Goal: Task Accomplishment & Management: Complete application form

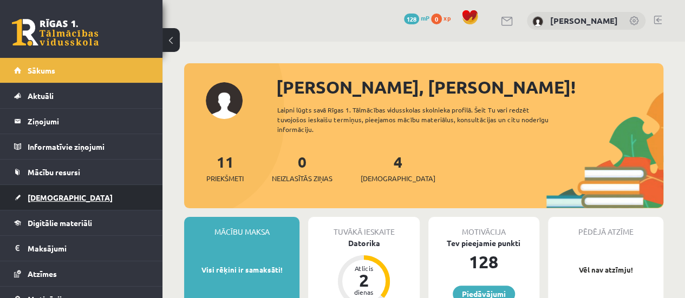
click at [96, 185] on link "[DEMOGRAPHIC_DATA]" at bounding box center [81, 197] width 135 height 25
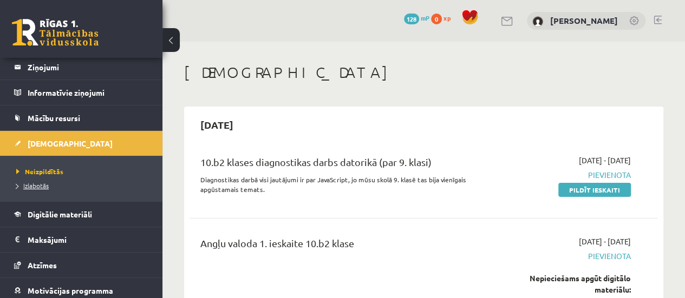
click at [17, 184] on span "Izlabotās" at bounding box center [32, 185] width 32 height 9
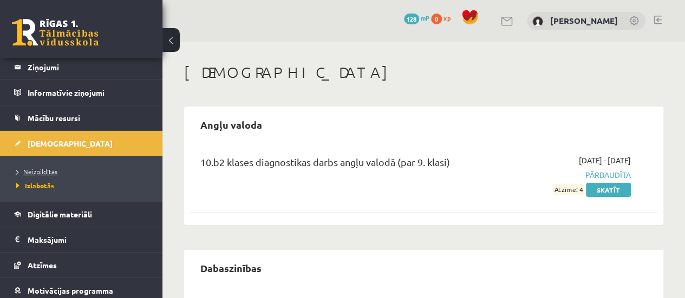
click at [41, 172] on span "Neizpildītās" at bounding box center [36, 171] width 41 height 9
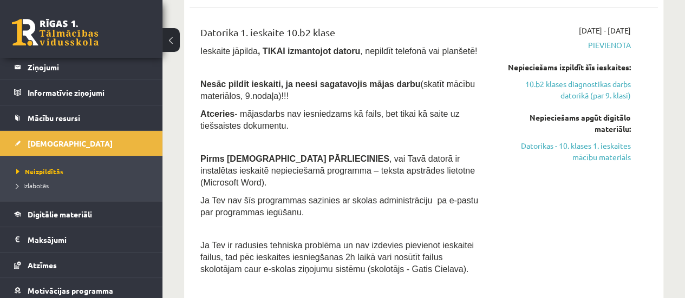
scroll to position [379, 0]
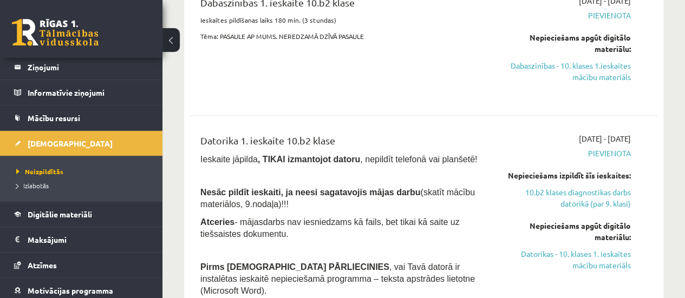
click at [176, 49] on button at bounding box center [170, 40] width 17 height 24
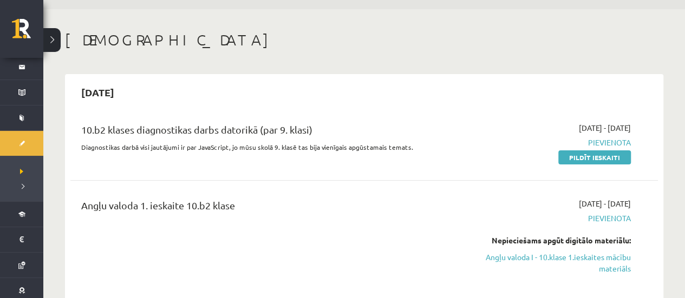
scroll to position [54, 0]
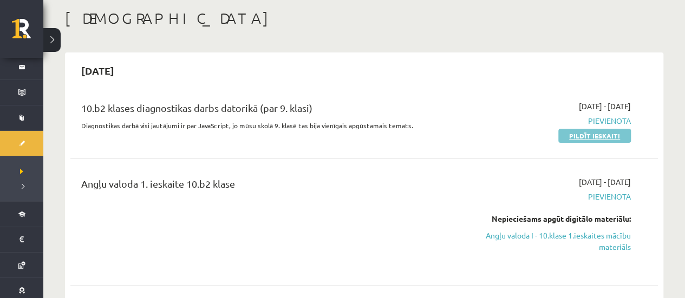
click at [582, 140] on link "Pildīt ieskaiti" at bounding box center [594, 136] width 73 height 14
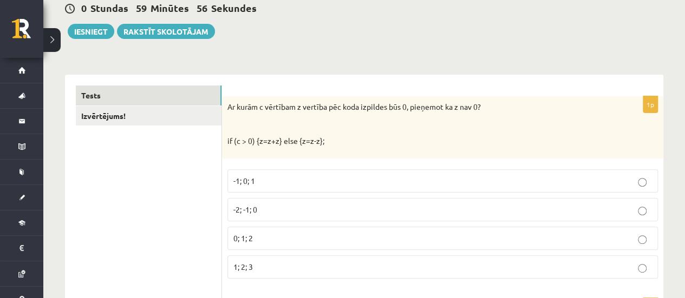
scroll to position [108, 0]
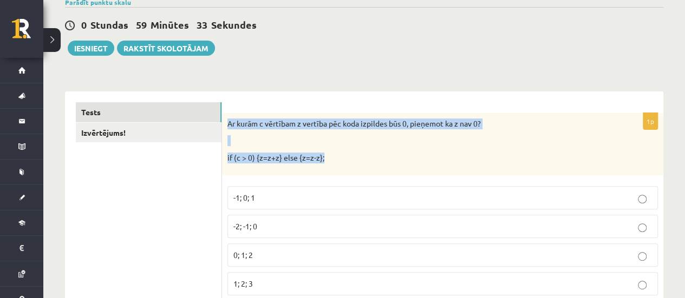
drag, startPoint x: 227, startPoint y: 123, endPoint x: 401, endPoint y: 162, distance: 177.6
click at [401, 162] on div "Ar kurām c vērtībam z vertība pēc koda izpildes būs 0, pieņemot ka z nav 0? if …" at bounding box center [442, 144] width 441 height 62
copy div "Ar kurām c vērtībam z vertība pēc koda izpildes būs 0, pieņemot ka z nav 0? if …"
click at [378, 135] on p at bounding box center [415, 140] width 376 height 11
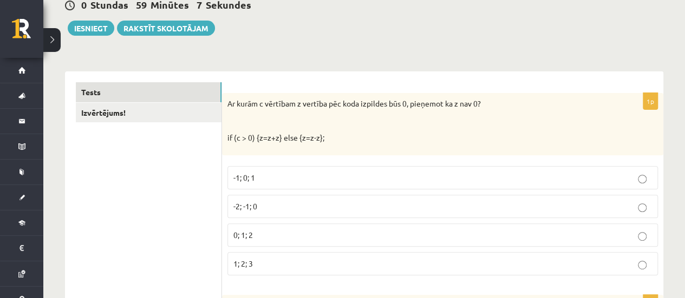
scroll to position [162, 0]
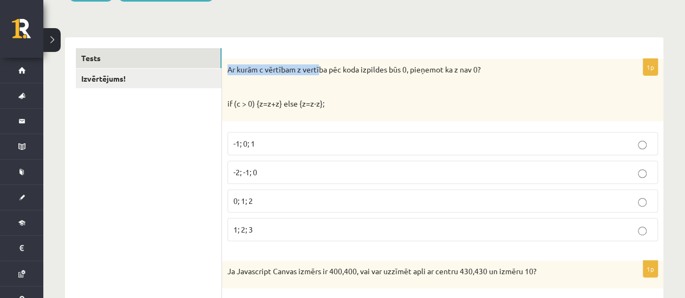
drag, startPoint x: 229, startPoint y: 70, endPoint x: 322, endPoint y: 73, distance: 92.6
click at [322, 73] on p "Ar kurām c vērtībam z vertība pēc koda izpildes būs 0, pieņemot ka z nav 0?" at bounding box center [415, 69] width 376 height 11
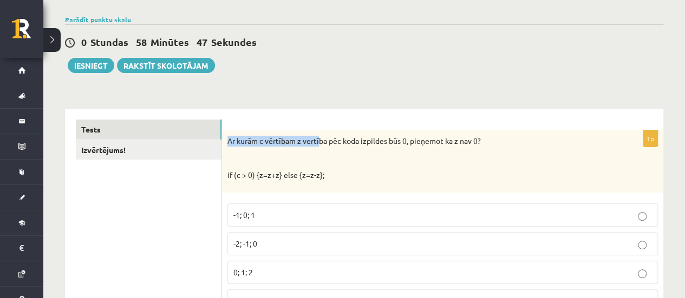
scroll to position [108, 0]
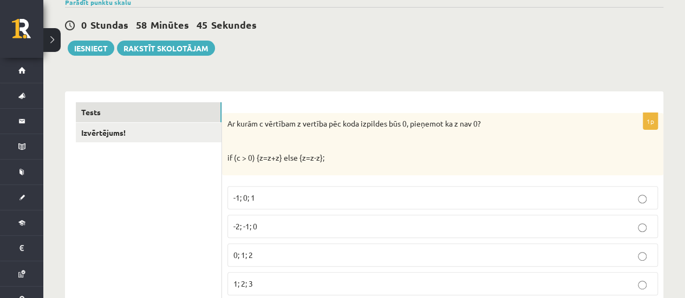
click at [416, 129] on div "Ar kurām c vērtībam z vertība pēc koda izpildes būs 0, pieņemot ka z nav 0? if …" at bounding box center [442, 144] width 441 height 62
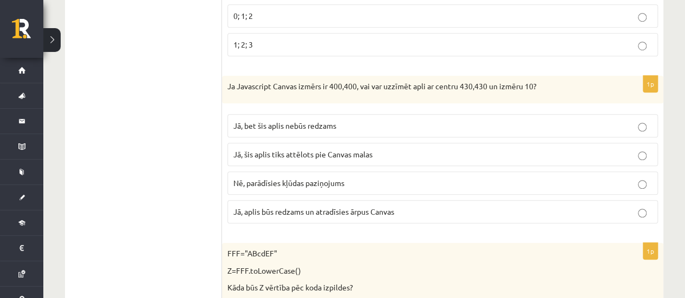
scroll to position [325, 0]
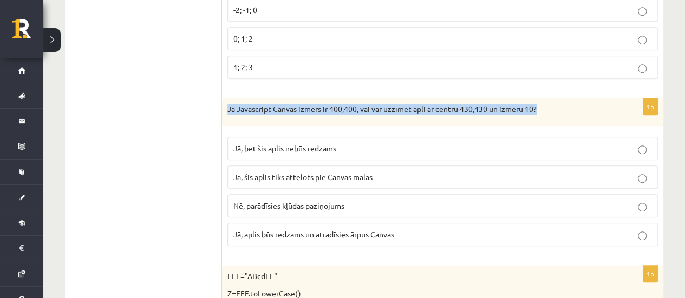
drag, startPoint x: 230, startPoint y: 102, endPoint x: 556, endPoint y: 98, distance: 326.6
click at [556, 99] on div "Ja Javascript Canvas izmērs ir 400,400, vai var uzzīmēt apli ar centru 430,430 …" at bounding box center [442, 113] width 441 height 28
copy p "Ja Javascript Canvas izmērs ir 400,400, vai var uzzīmēt apli ar centru 430,430 …"
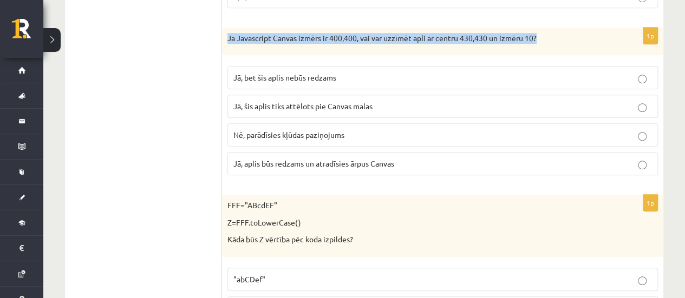
scroll to position [379, 0]
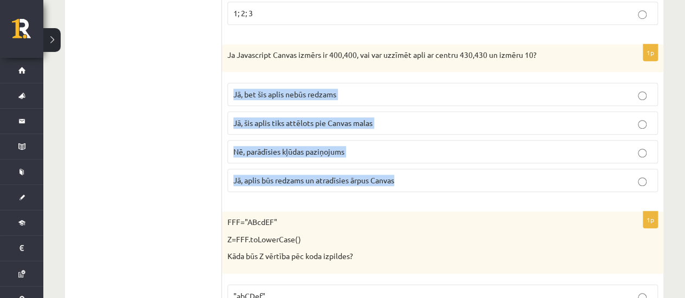
drag, startPoint x: 231, startPoint y: 93, endPoint x: 415, endPoint y: 188, distance: 207.3
click at [415, 188] on fieldset "Jā, bet šis aplis nebūs redzams Jā, šis aplis tiks attēlots pie Canvas malas Nē…" at bounding box center [442, 136] width 431 height 118
copy fieldset "Jā, bet šis aplis nebūs redzams Jā, šis aplis tiks attēlots pie Canvas malas Nē…"
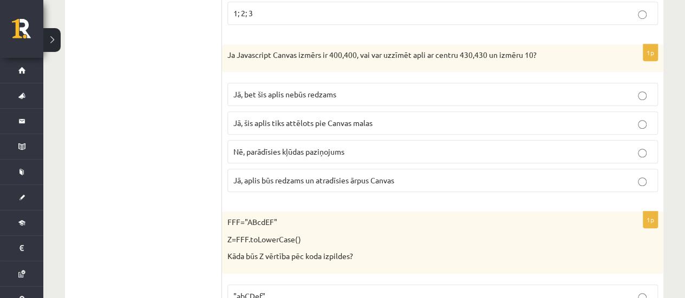
click at [579, 265] on div "FFF="ABcdEF" Z=FFF.toLowerCase() Kāda būs Z vērtība pēc koda izpildes?" at bounding box center [442, 243] width 441 height 62
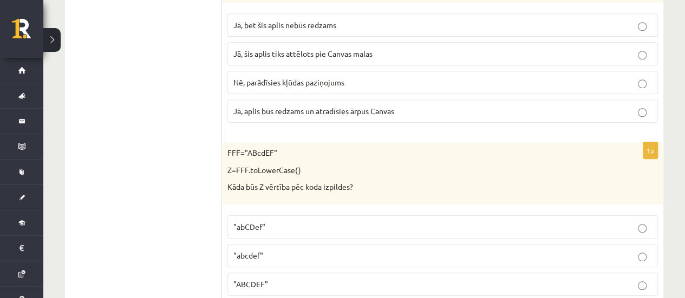
scroll to position [487, 0]
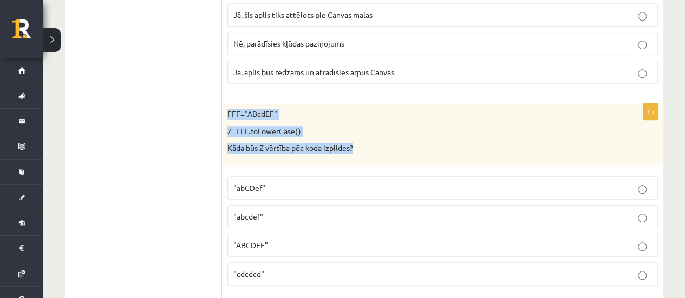
drag, startPoint x: 225, startPoint y: 110, endPoint x: 370, endPoint y: 143, distance: 148.2
click at [370, 143] on div "FFF="ABcdEF" Z=FFF.toLowerCase() Kāda būs Z vērtība pēc koda izpildes?" at bounding box center [442, 134] width 441 height 62
copy div "FFF="ABcdEF" Z=FFF.toLowerCase() Kāda būs Z vērtība pēc koda izpildes?"
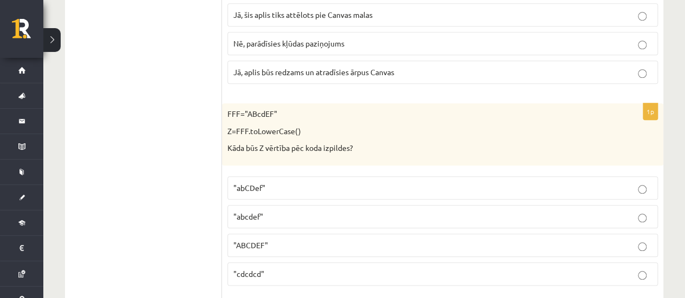
click at [280, 212] on p ""abcdef"" at bounding box center [442, 216] width 419 height 11
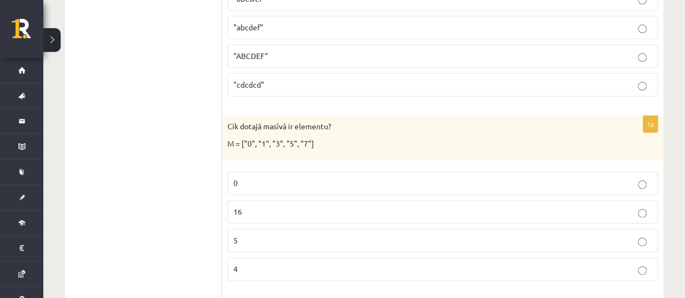
scroll to position [704, 0]
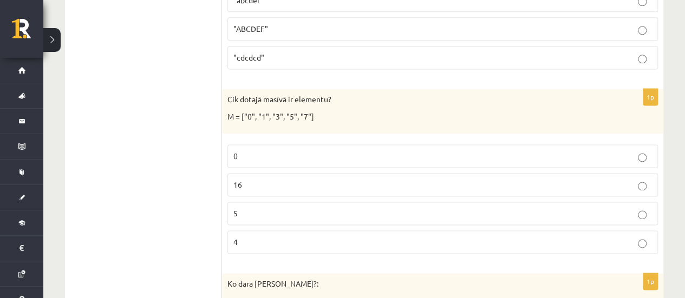
click at [323, 209] on p "5" at bounding box center [442, 213] width 419 height 11
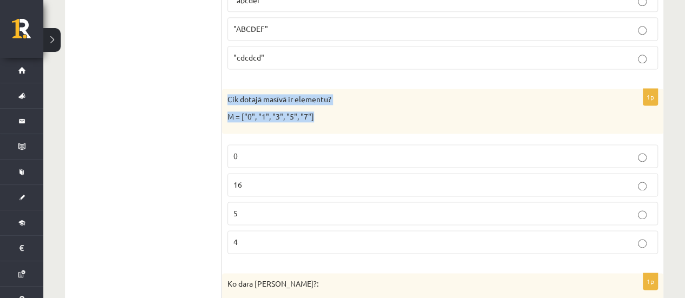
drag, startPoint x: 227, startPoint y: 96, endPoint x: 320, endPoint y: 120, distance: 95.6
click at [320, 120] on div "Cik dotajā masīvā ir elementu? M = ["0", "1", "3", "5", "7"]" at bounding box center [442, 111] width 441 height 45
copy div "Cik dotajā masīvā ir elementu? M = ["0", "1", "3", "5", "7"]"
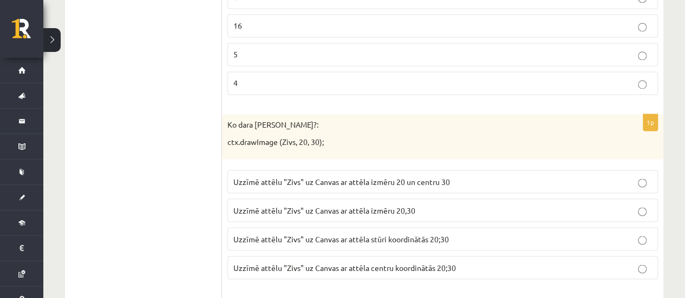
scroll to position [867, 0]
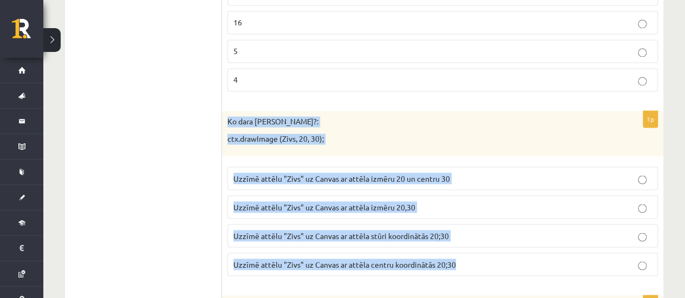
drag, startPoint x: 229, startPoint y: 115, endPoint x: 464, endPoint y: 256, distance: 274.0
click at [464, 256] on div "1p Ko dara koda rindiņa?: ctx.drawImage (Zivs, 20, 30); Uzzīmē attēlu "Zivs" uz…" at bounding box center [442, 198] width 441 height 174
copy div "Ko dara koda rindiņa?: ctx.drawImage (Zivs, 20, 30); Uzzīmē attēlu "Zivs" uz Ca…"
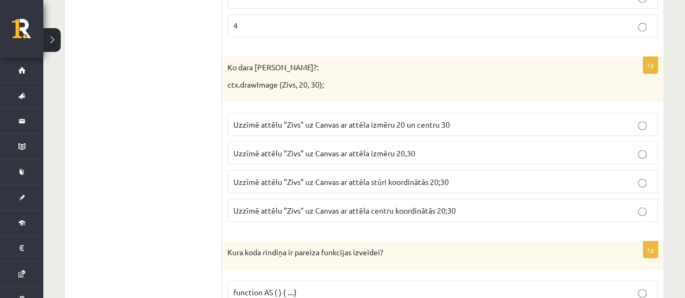
click at [364, 178] on span "Uzzīmē attēlu "Zivs" uz Canvas ar attēla stūri koordinātās 20;30" at bounding box center [341, 182] width 216 height 10
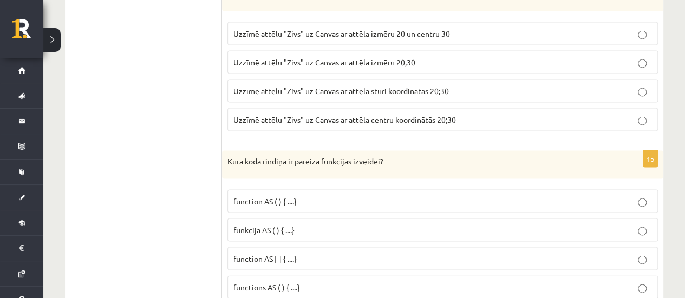
scroll to position [1029, 0]
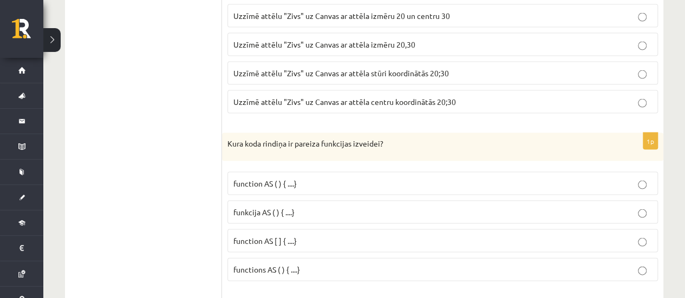
drag, startPoint x: 220, startPoint y: 137, endPoint x: 322, endPoint y: 165, distance: 106.2
click at [251, 147] on div "Kura koda rindiņa ir pareiza funkcijas izveidei?" at bounding box center [442, 147] width 441 height 28
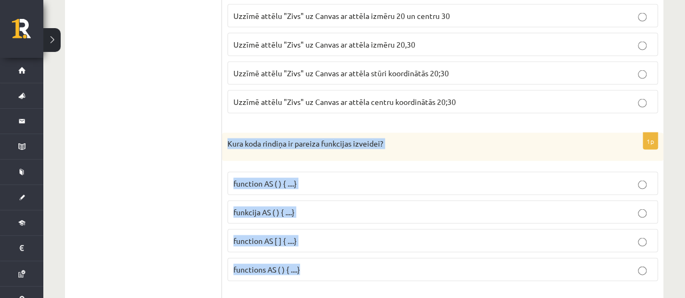
drag, startPoint x: 226, startPoint y: 135, endPoint x: 330, endPoint y: 251, distance: 156.1
click at [330, 251] on div "1p Kura koda rindiņa ir pareiza funkcijas izveidei? function AS ( ) { ....} fun…" at bounding box center [442, 211] width 441 height 157
copy div "Kura koda rindiņa ir pareiza funkcijas izveidei? function AS ( ) { ....} funkci…"
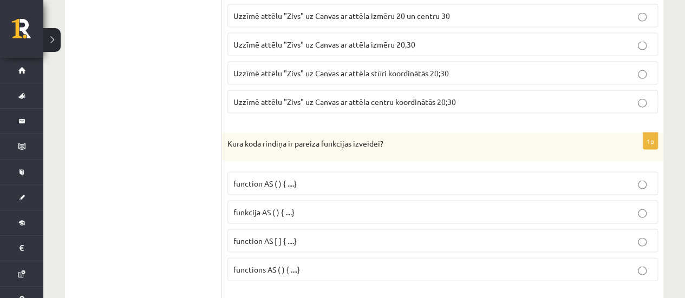
click at [260, 240] on label "function AS [ ] { ....}" at bounding box center [442, 241] width 431 height 23
click at [263, 265] on span "functions AS ( ) { ....}" at bounding box center [266, 270] width 67 height 10
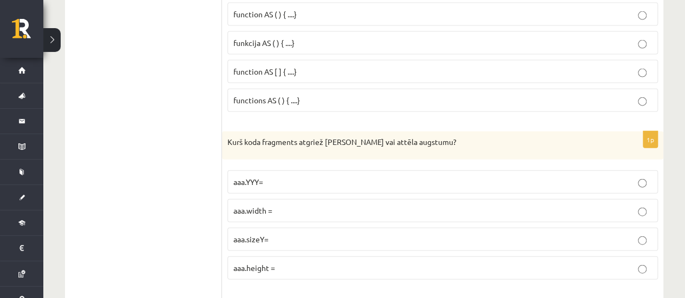
scroll to position [1246, 0]
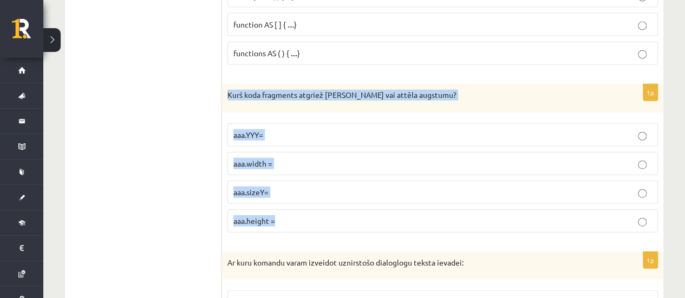
drag, startPoint x: 225, startPoint y: 91, endPoint x: 416, endPoint y: 204, distance: 222.2
click at [416, 204] on div "1p Kurš koda fragments atgriež Canvas vai attēla augstumu? aaa.YYY= aaa.width =…" at bounding box center [442, 162] width 441 height 157
copy div "Kurš koda fragments atgriež Canvas vai attēla augstumu? aaa.YYY= aaa.width = aa…"
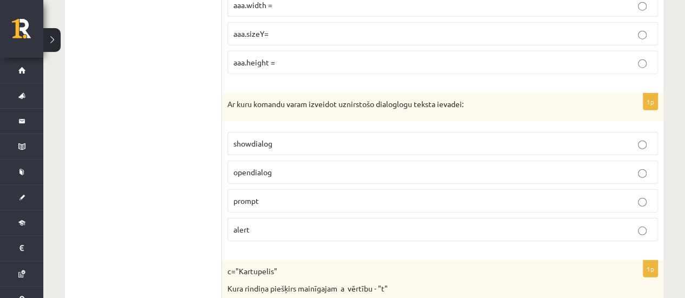
scroll to position [1408, 0]
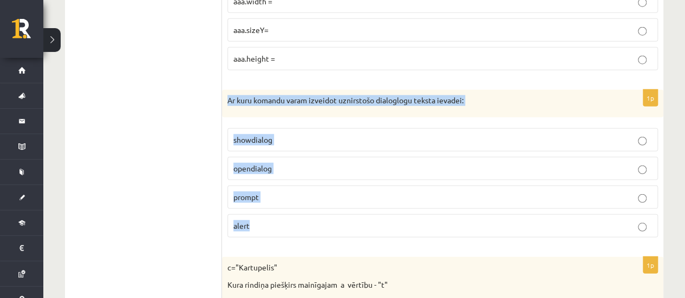
drag, startPoint x: 226, startPoint y: 87, endPoint x: 296, endPoint y: 208, distance: 139.2
click at [296, 208] on div "1p Ar kuru komandu varam izveidot uznirstošo dialoglogu teksta ievadei: showdia…" at bounding box center [442, 168] width 441 height 157
copy div "Ar kuru komandu varam izveidot uznirstošo dialoglogu teksta ievadei: showdialog…"
click at [313, 193] on label "prompt" at bounding box center [442, 197] width 431 height 23
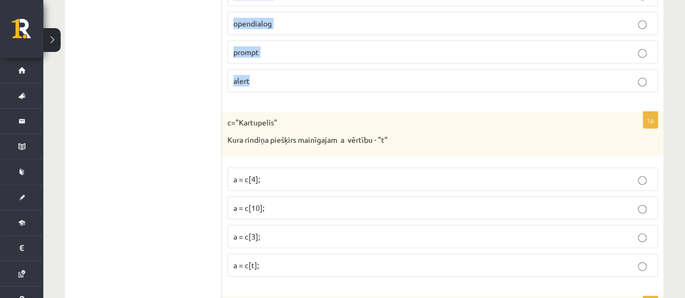
scroll to position [1571, 0]
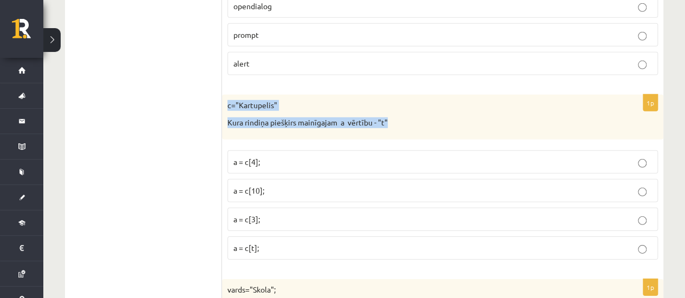
drag, startPoint x: 225, startPoint y: 93, endPoint x: 403, endPoint y: 119, distance: 180.6
click at [403, 119] on div "c="Kartupelis" Kura rindiņa piešķirs mainīgajam a vērtību - "t"" at bounding box center [442, 117] width 441 height 45
copy div "c="Kartupelis" Kura rindiņa piešķirs mainīgajam a vērtību - "t""
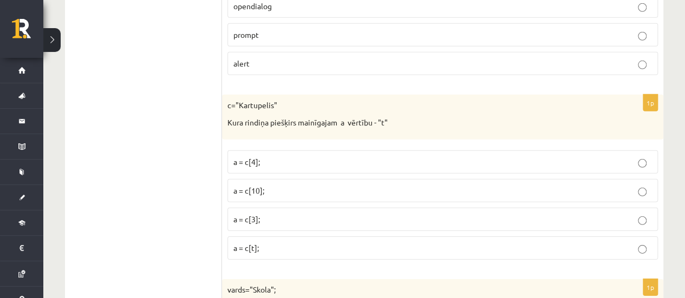
click at [273, 214] on p "a = c[3];" at bounding box center [442, 219] width 419 height 11
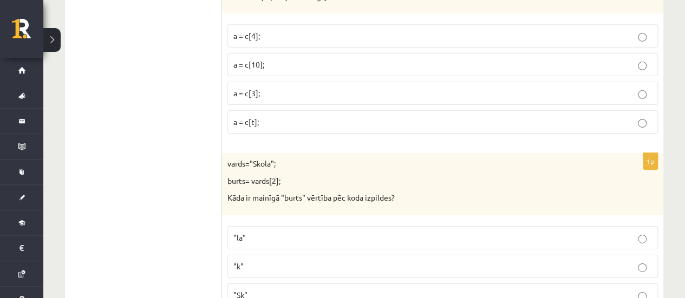
scroll to position [1733, 0]
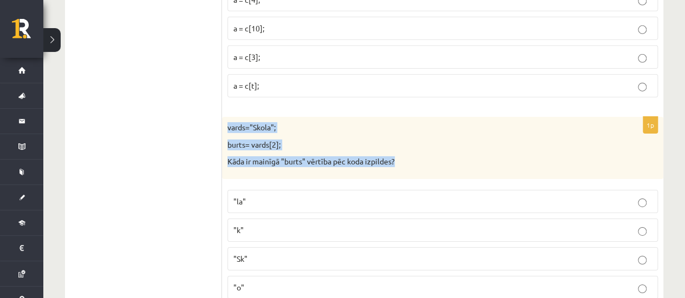
drag, startPoint x: 229, startPoint y: 115, endPoint x: 426, endPoint y: 166, distance: 203.6
click at [426, 166] on div "1p vards="Skola"; burts= vards[2]; Kāda ir mainīgā "burts" vērtība pēc koda izp…" at bounding box center [442, 212] width 441 height 191
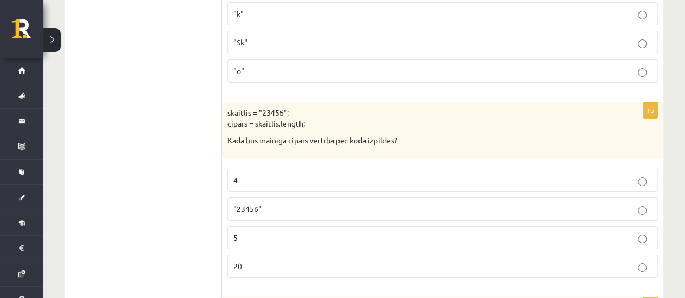
scroll to position [1950, 0]
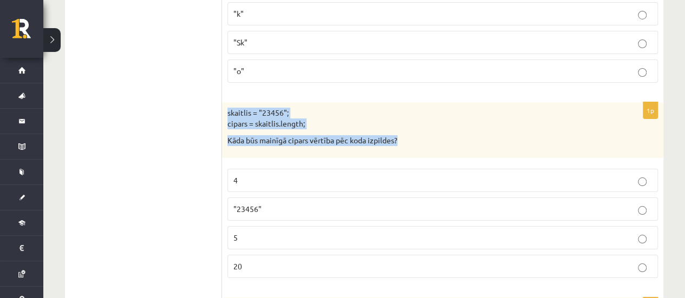
drag, startPoint x: 229, startPoint y: 99, endPoint x: 420, endPoint y: 132, distance: 194.4
click at [420, 132] on div "skaitlis = "23456"; cipars = skaitlis.length; Kāda būs mainīgā cipars vērtība p…" at bounding box center [442, 130] width 441 height 56
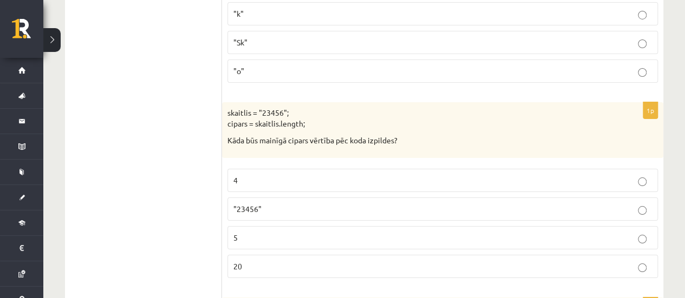
click at [349, 232] on p "5" at bounding box center [442, 237] width 419 height 11
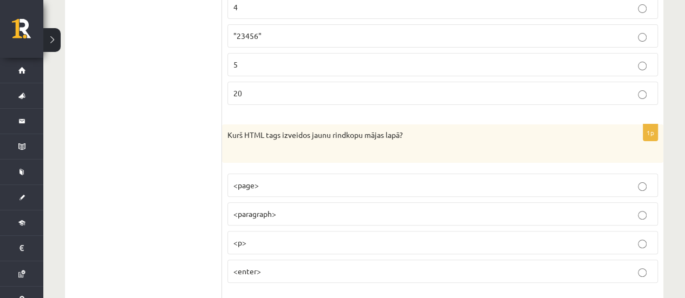
scroll to position [2166, 0]
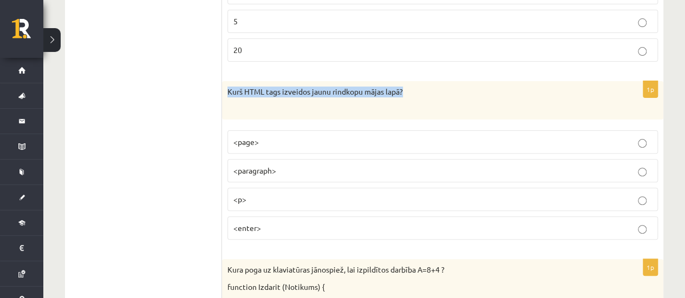
drag, startPoint x: 227, startPoint y: 76, endPoint x: 420, endPoint y: 82, distance: 192.9
click at [420, 87] on p "Kurš HTML tags izveidos jaunu rindkopu mājas lapā?" at bounding box center [415, 97] width 376 height 21
click at [339, 194] on p "<p>" at bounding box center [442, 199] width 419 height 11
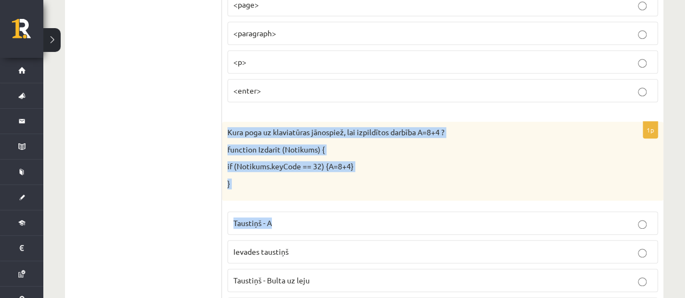
scroll to position [2329, 0]
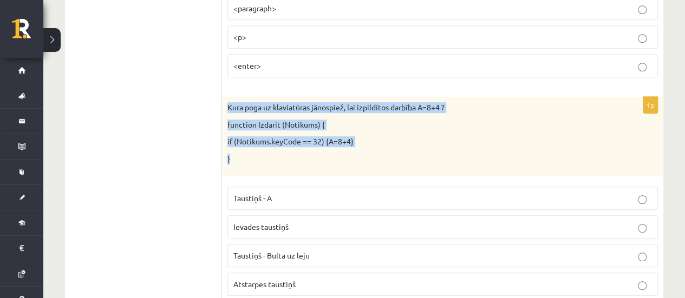
drag, startPoint x: 229, startPoint y: 143, endPoint x: 314, endPoint y: 140, distance: 85.1
click at [315, 143] on div "Kura poga uz klaviatūras jānospiež, lai izpildītos darbība A=8+4 ? function Izd…" at bounding box center [442, 136] width 441 height 79
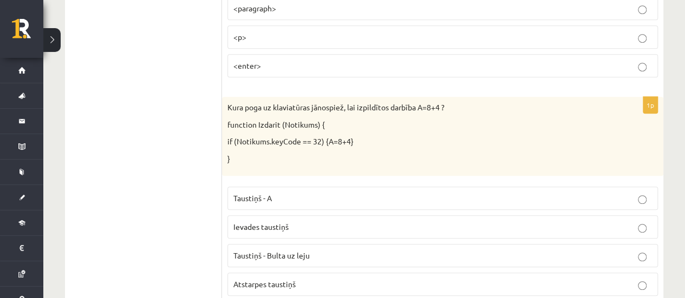
click at [290, 279] on p "Atstarpes taustiņš" at bounding box center [442, 284] width 419 height 11
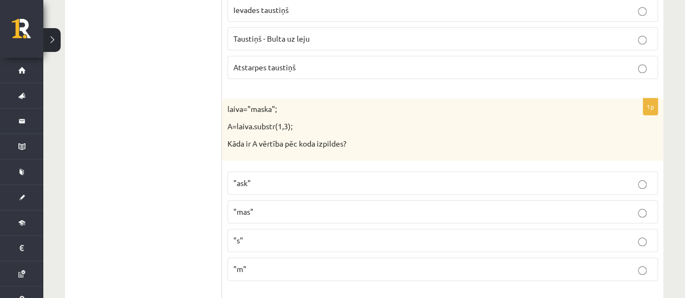
scroll to position [2600, 0]
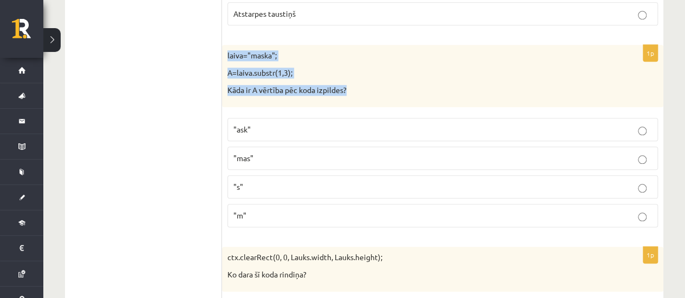
drag, startPoint x: 225, startPoint y: 38, endPoint x: 374, endPoint y: 72, distance: 152.1
click at [374, 72] on div "laiva="maska"; A=laiva.substr(1,3); Kāda ir A vērtība pēc koda izpildes?" at bounding box center [442, 76] width 441 height 62
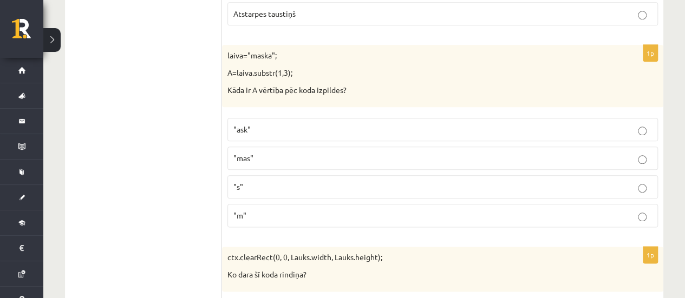
click at [281, 124] on p ""ask"" at bounding box center [442, 129] width 419 height 11
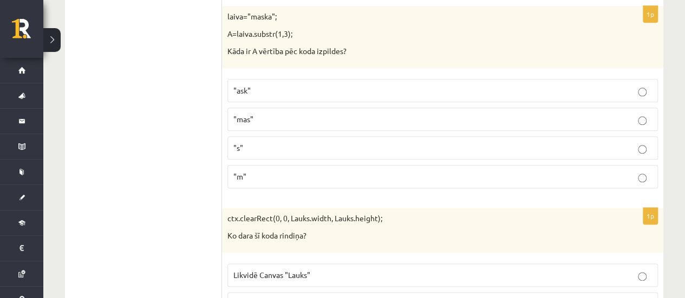
scroll to position [2654, 0]
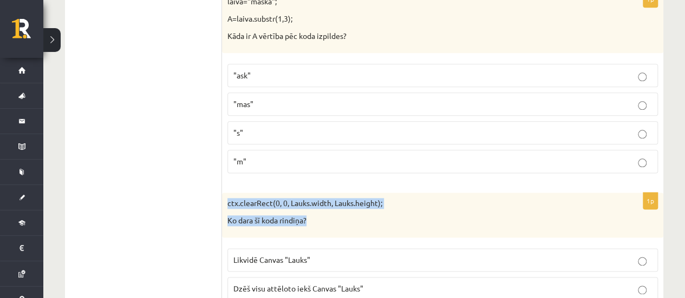
drag, startPoint x: 228, startPoint y: 180, endPoint x: 325, endPoint y: 204, distance: 100.4
click at [325, 204] on div "ctx.clearRect(0, 0, Lauks.width, Lauks.height); Ko dara šī koda rindiņa?" at bounding box center [442, 215] width 441 height 45
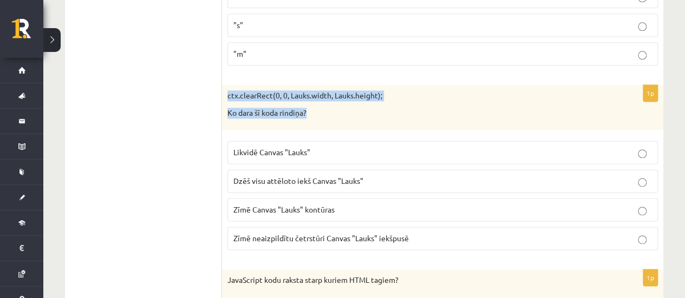
scroll to position [2762, 0]
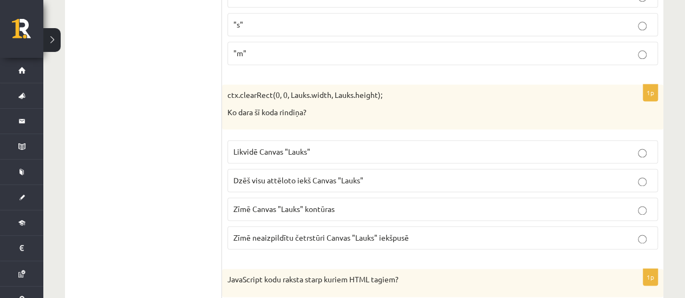
click at [214, 86] on ul "Tests Izvērtējums!" at bounding box center [149, 271] width 146 height 5644
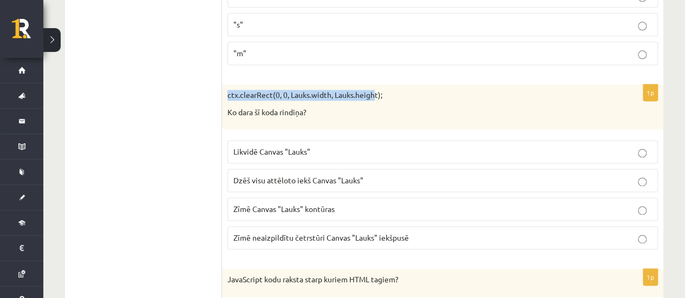
drag, startPoint x: 227, startPoint y: 68, endPoint x: 373, endPoint y: 70, distance: 145.2
click at [373, 84] on div "ctx.clearRect(0, 0, Lauks.width, Lauks.height); Ko dara šī koda rindiņa?" at bounding box center [442, 106] width 441 height 45
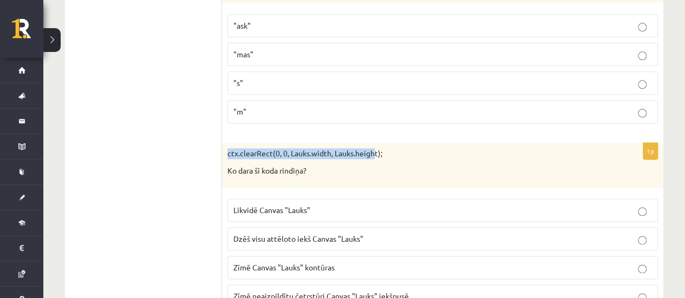
scroll to position [2708, 0]
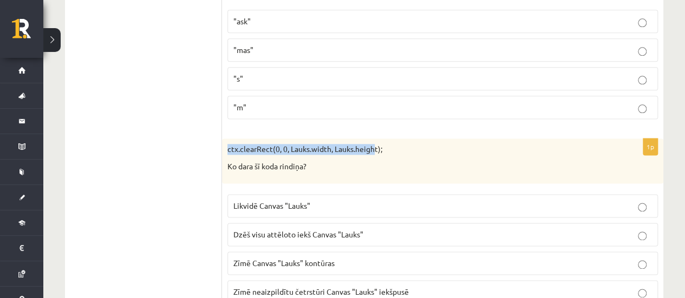
click at [222, 139] on div "ctx.clearRect(0, 0, Lauks.width, Lauks.height); Ko dara šī koda rindiņa?" at bounding box center [442, 161] width 441 height 45
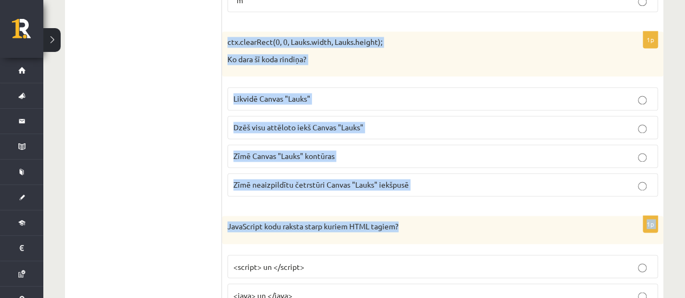
scroll to position [2816, 0]
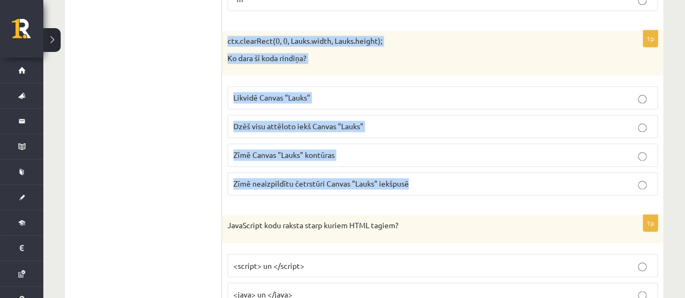
drag, startPoint x: 229, startPoint y: 127, endPoint x: 414, endPoint y: 166, distance: 189.8
click at [414, 166] on div "1p ctx.clearRect(0, 0, Lauks.width, Lauks.height); Ko dara šī koda rindiņa? Lik…" at bounding box center [442, 117] width 441 height 174
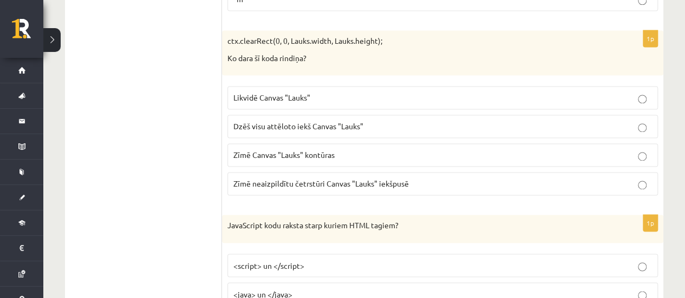
click at [318, 215] on div "JavaScript kodu raksta starp kuriem HTML tagiem?" at bounding box center [442, 229] width 441 height 28
click at [317, 121] on span "Dzēš visu attēloto iekš Canvas "Lauks"" at bounding box center [298, 126] width 130 height 10
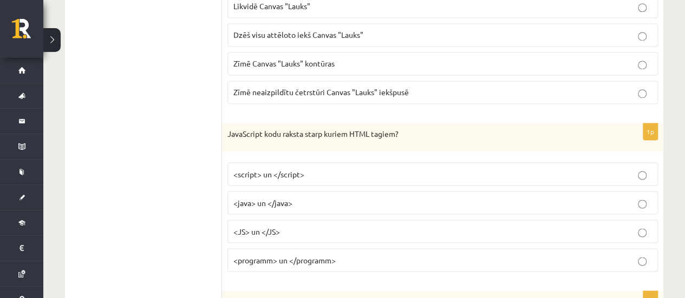
scroll to position [2870, 0]
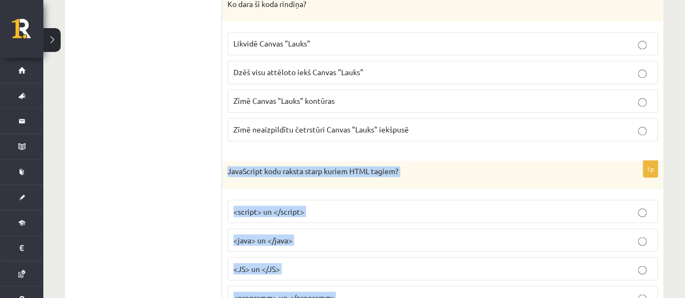
drag, startPoint x: 226, startPoint y: 148, endPoint x: 374, endPoint y: 266, distance: 188.8
click at [374, 266] on div "1p JavaScript kodu raksta starp kuriem HTML tagiem? <script> un </script> <java…" at bounding box center [442, 239] width 441 height 157
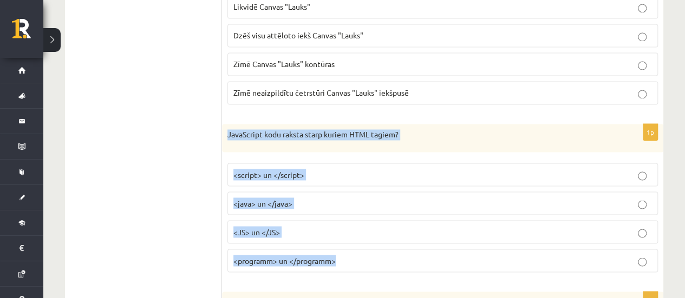
scroll to position [2924, 0]
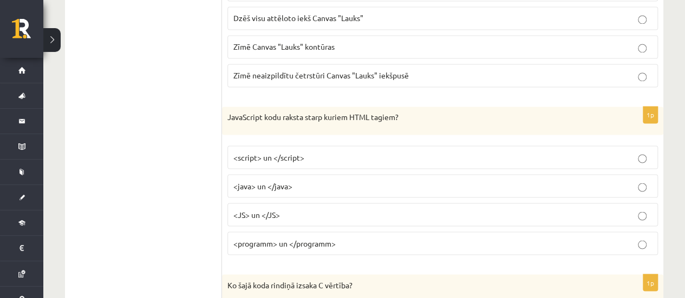
click at [211, 160] on ul "Tests Izvērtējums!" at bounding box center [149, 108] width 146 height 5644
click at [281, 152] on span "<script> un </script>" at bounding box center [268, 157] width 71 height 10
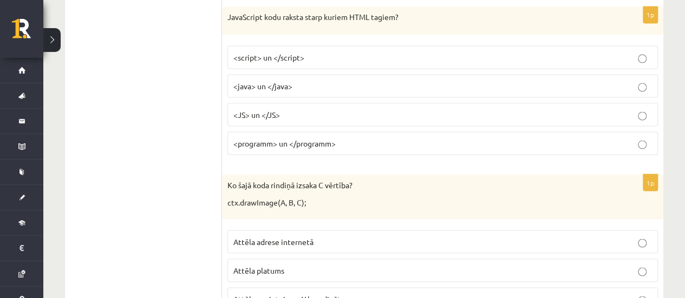
scroll to position [3087, 0]
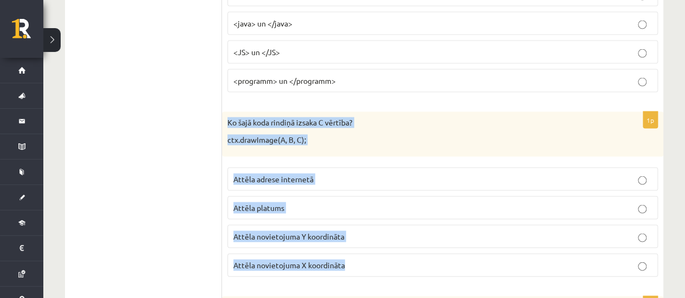
drag, startPoint x: 227, startPoint y: 101, endPoint x: 383, endPoint y: 247, distance: 213.8
click at [383, 247] on div "1p Ko šajā koda rindiņā izsaka C vērtība? ctx.drawImage(A, B, C); Attēla adrese…" at bounding box center [442, 199] width 441 height 174
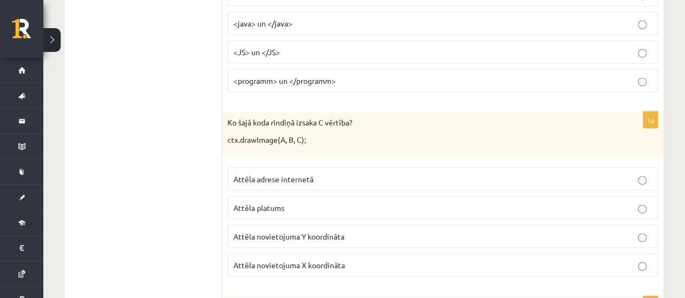
click at [265, 232] on span "Attēla novietojuma Y koordināta" at bounding box center [288, 237] width 111 height 10
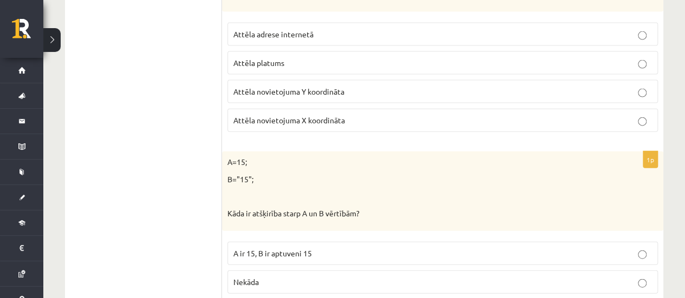
scroll to position [3249, 0]
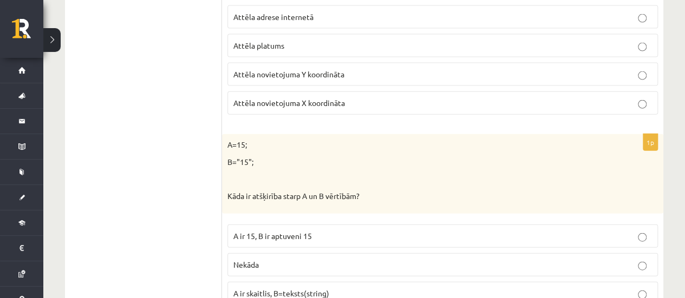
drag, startPoint x: 214, startPoint y: 115, endPoint x: 246, endPoint y: 128, distance: 34.3
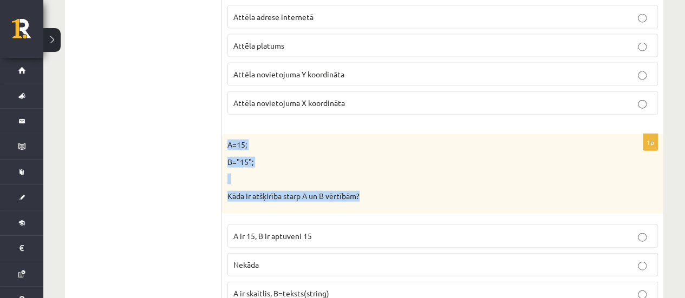
drag, startPoint x: 225, startPoint y: 121, endPoint x: 381, endPoint y: 181, distance: 166.8
click at [381, 181] on div "A=15; B="15"; Kāda ir atšķirība starp A un B vērtībām?" at bounding box center [442, 173] width 441 height 79
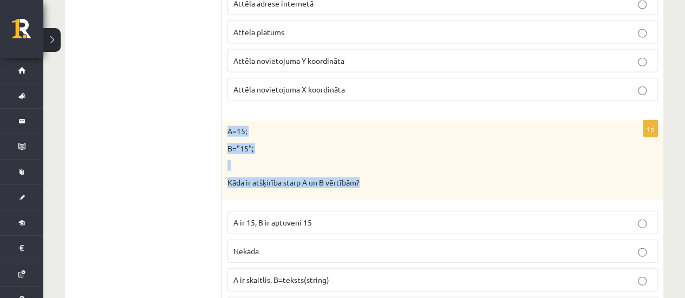
scroll to position [3304, 0]
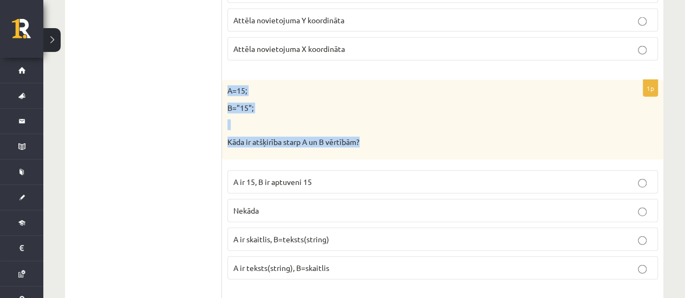
click at [418, 120] on p at bounding box center [415, 125] width 376 height 11
drag, startPoint x: 226, startPoint y: 66, endPoint x: 336, endPoint y: 170, distance: 151.3
click at [336, 170] on div "1p A=15; B="15"; Kāda ir atšķirība starp A un B vērtībām? A ir 15, B ir aptuven…" at bounding box center [442, 184] width 441 height 208
click at [335, 234] on p "A ir skaitlis, B=teksts(string)" at bounding box center [442, 239] width 419 height 11
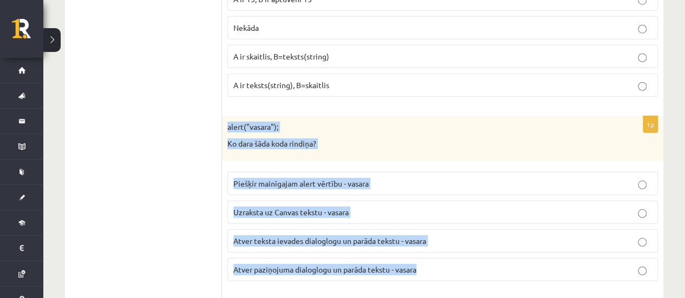
scroll to position [3520, 0]
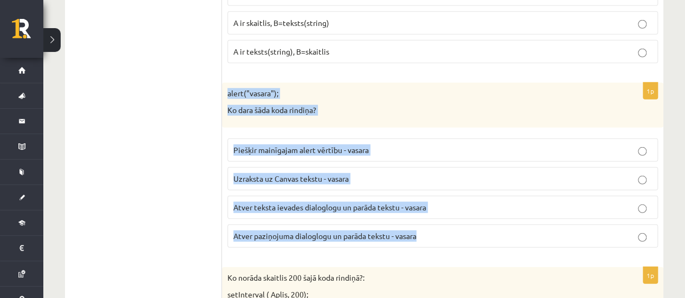
drag, startPoint x: 227, startPoint y: 118, endPoint x: 430, endPoint y: 215, distance: 224.5
click at [430, 215] on div "1p alert("vasara"); Ko dara šāda koda rindiņa? Piešķir mainīgajam alert vērtību…" at bounding box center [442, 170] width 441 height 174
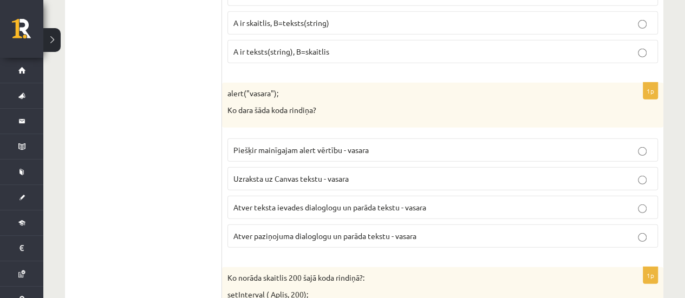
click at [347, 231] on span "Atver paziņojuma dialoglogu un parāda tekstu - vasara" at bounding box center [324, 236] width 183 height 10
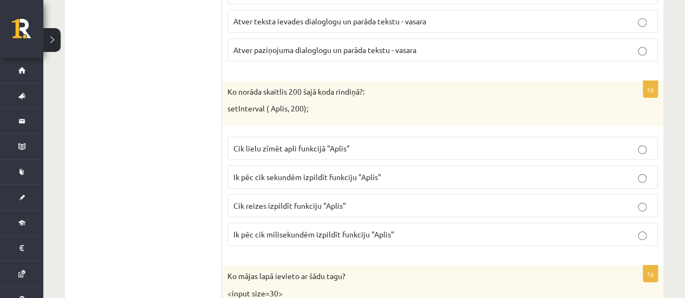
scroll to position [3683, 0]
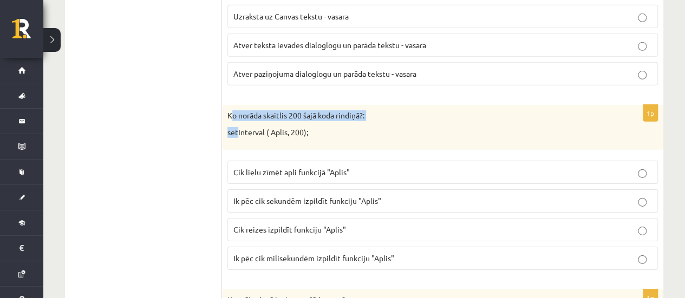
drag, startPoint x: 231, startPoint y: 87, endPoint x: 239, endPoint y: 95, distance: 11.1
click at [239, 105] on div "Ko norāda skaitlis 200 šajā koda rindiņā?: setInterval ( Aplis, 200);" at bounding box center [442, 127] width 441 height 45
click at [231, 110] on p "Ko norāda skaitlis 200 šajā koda rindiņā?:" at bounding box center [415, 115] width 376 height 11
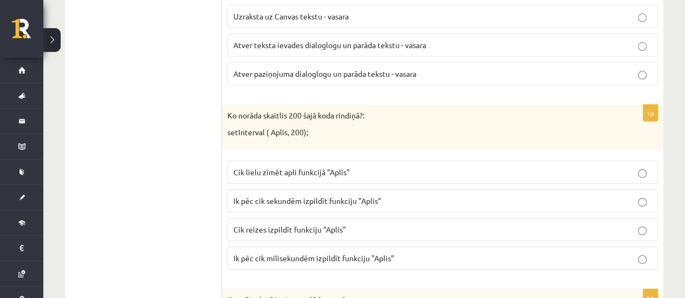
click at [225, 105] on div "Ko norāda skaitlis 200 šajā koda rindiņā?: setInterval ( Aplis, 200);" at bounding box center [442, 127] width 441 height 45
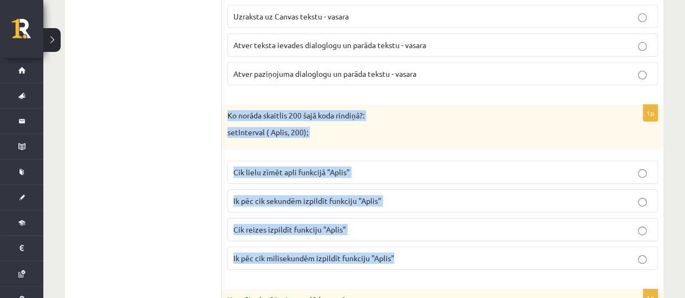
drag, startPoint x: 225, startPoint y: 88, endPoint x: 402, endPoint y: 224, distance: 222.5
click at [402, 224] on div "1p Ko norāda skaitlis 200 šajā koda rindiņā?: setInterval ( Aplis, 200); Cik li…" at bounding box center [442, 192] width 441 height 174
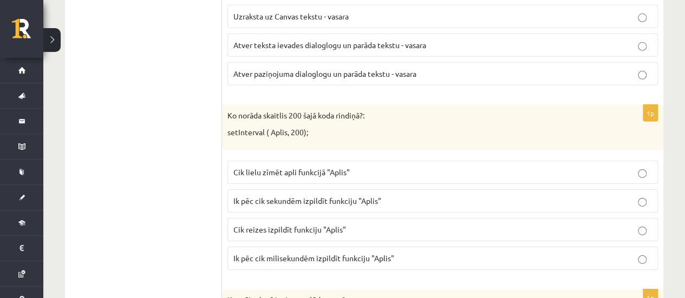
click at [281, 253] on span "Ik pēc cik milisekundēm izpildīt funkciju "Aplis"" at bounding box center [313, 258] width 161 height 10
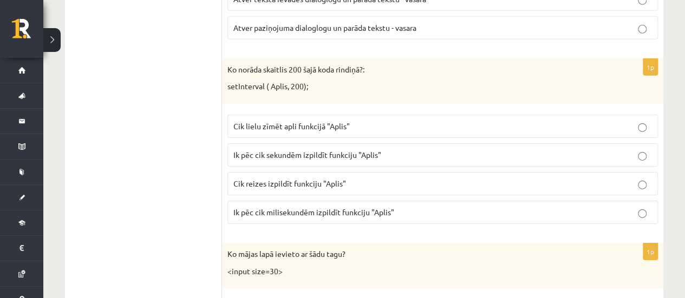
scroll to position [3791, 0]
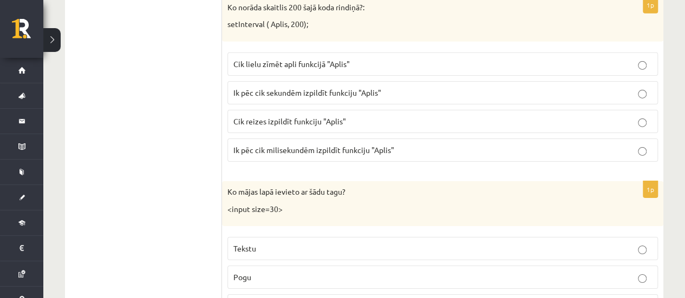
drag, startPoint x: 221, startPoint y: 167, endPoint x: 248, endPoint y: 167, distance: 26.5
click at [249, 187] on p "Ko mājas lapā ievieto ar šādu tagu?" at bounding box center [415, 192] width 376 height 11
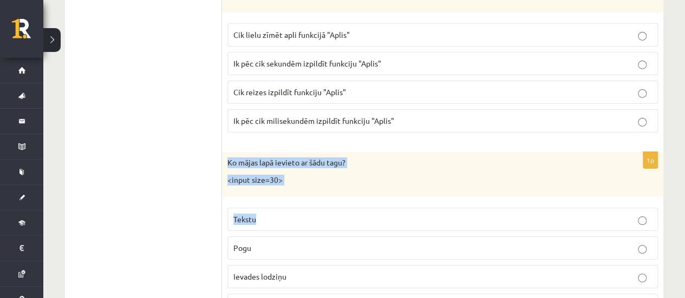
scroll to position [3845, 0]
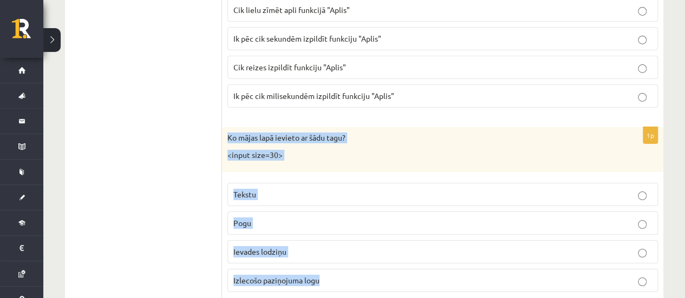
drag, startPoint x: 226, startPoint y: 162, endPoint x: 391, endPoint y: 237, distance: 181.3
click at [391, 236] on div "1p Ko mājas lapā ievieto ar šādu tagu? <input size=30> Tekstu Pogu Ievades lodz…" at bounding box center [442, 214] width 441 height 174
click at [300, 246] on p "Ievades lodziņu" at bounding box center [442, 251] width 419 height 11
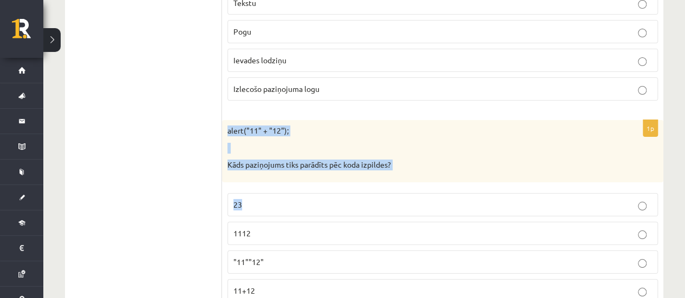
scroll to position [4062, 0]
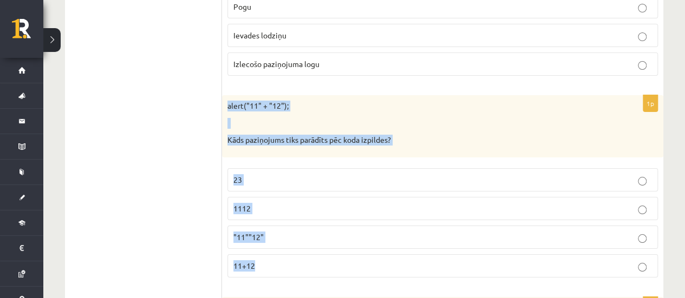
drag, startPoint x: 229, startPoint y: 127, endPoint x: 409, endPoint y: 240, distance: 213.1
click at [409, 240] on div "1p alert("11" + "12"); Kāds paziņojums tiks parādīts pēc koda izpildes? 23 1112…" at bounding box center [442, 190] width 441 height 191
click at [281, 197] on label "1112" at bounding box center [442, 208] width 431 height 23
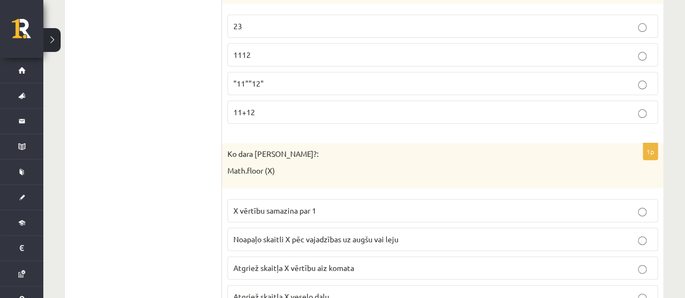
scroll to position [4224, 0]
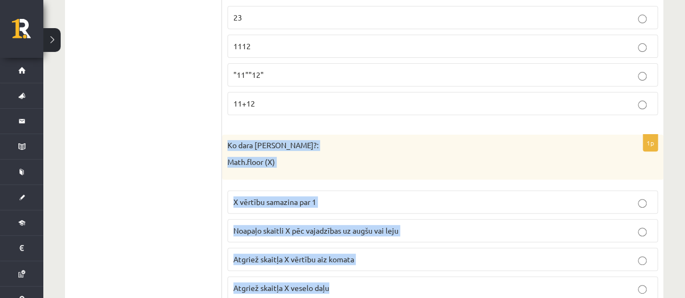
drag, startPoint x: 227, startPoint y: 114, endPoint x: 368, endPoint y: 254, distance: 198.0
click at [368, 254] on div "1p Ko dara koda rindiņa?: Math.floor (X) X vērtību samazina par 1 Noapaļo skait…" at bounding box center [442, 222] width 441 height 174
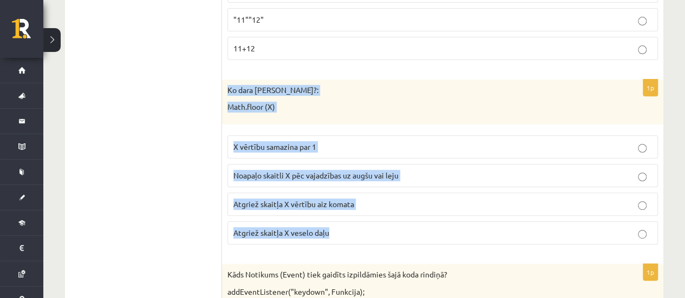
scroll to position [4278, 0]
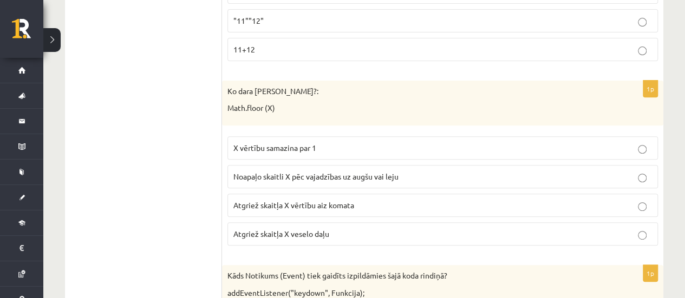
click at [259, 200] on p "Atgriež skaitļa X vērtību aiz komata" at bounding box center [442, 205] width 419 height 11
click at [276, 229] on span "Atgriež skaitļa X veselo daļu" at bounding box center [281, 234] width 96 height 10
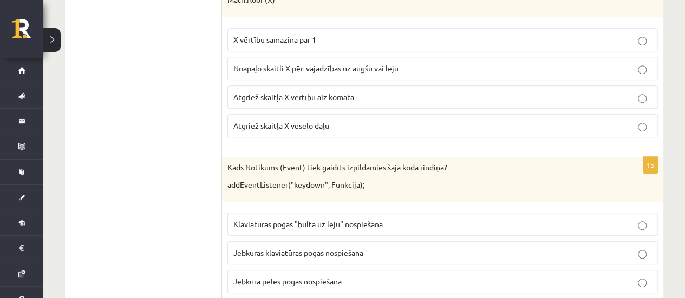
scroll to position [4441, 0]
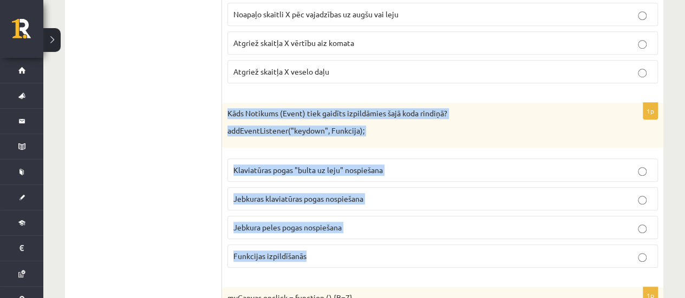
drag, startPoint x: 223, startPoint y: 77, endPoint x: 347, endPoint y: 220, distance: 189.3
click at [347, 220] on div "1p Kāds Notikums (Event) tiek gaidīts izpildāmies šajā koda rindiņā? addEventLi…" at bounding box center [442, 190] width 441 height 174
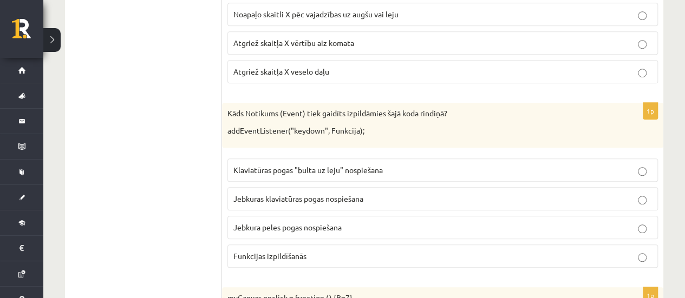
click at [264, 194] on span "Jebkuras klaviatūras pogas nospiešana" at bounding box center [298, 199] width 130 height 10
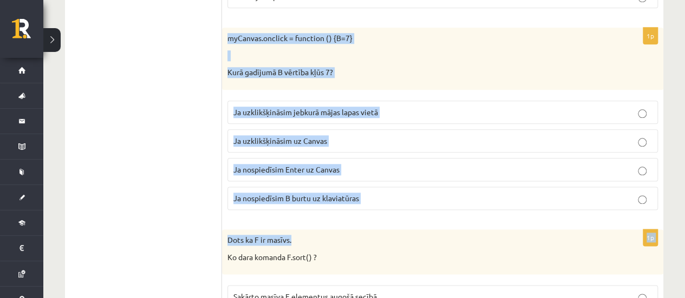
scroll to position [4712, 0]
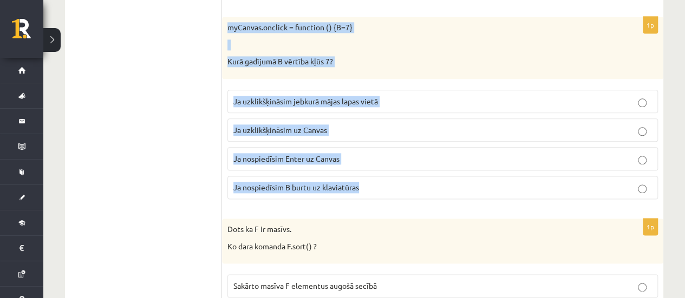
drag, startPoint x: 225, startPoint y: 96, endPoint x: 394, endPoint y: 159, distance: 180.5
click at [394, 159] on div "1p myCanvas.onclick = function () {B=7} Kurā gadījumā B vērtība kļūs 7? Ja uzkl…" at bounding box center [442, 112] width 441 height 191
click at [243, 168] on div "1p myCanvas.onclick = function () {B=7} Kurā gadījumā B vērtība kļūs 7? Ja uzkl…" at bounding box center [442, 112] width 441 height 191
click at [249, 125] on span "Ja uzklikšķināsim uz Canvas" at bounding box center [280, 130] width 94 height 10
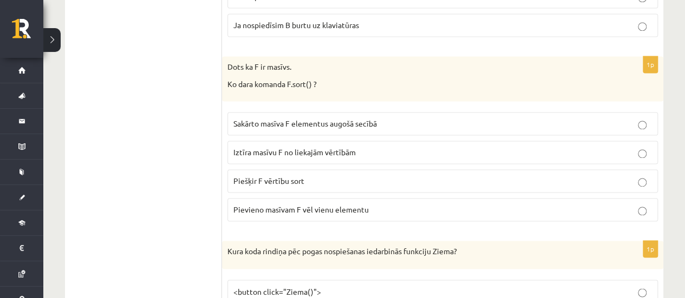
scroll to position [4820, 0]
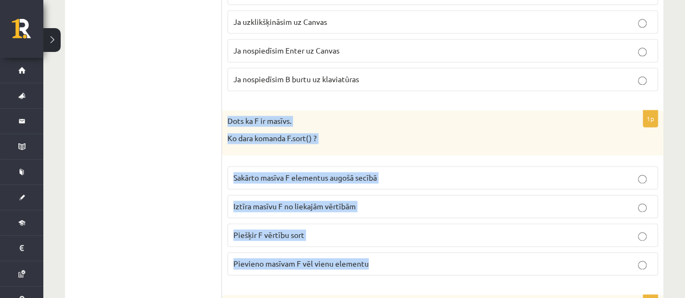
drag, startPoint x: 223, startPoint y: 83, endPoint x: 374, endPoint y: 217, distance: 201.8
click at [375, 224] on div "1p Dots ka F ir masīvs. Ko dara komanda F.sort() ? Sakārto masīva F elementus a…" at bounding box center [442, 197] width 441 height 174
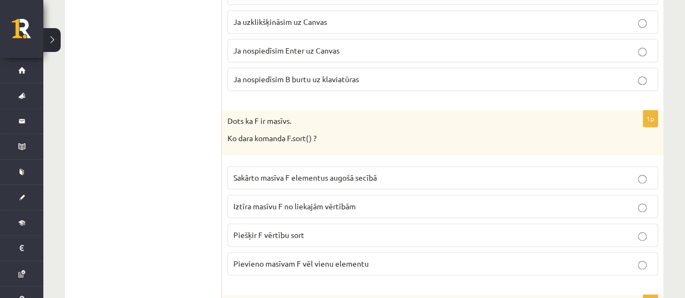
drag, startPoint x: 183, startPoint y: 148, endPoint x: 189, endPoint y: 133, distance: 16.3
click at [278, 166] on label "Sakārto masīva F elementus augošā secībā" at bounding box center [442, 177] width 431 height 23
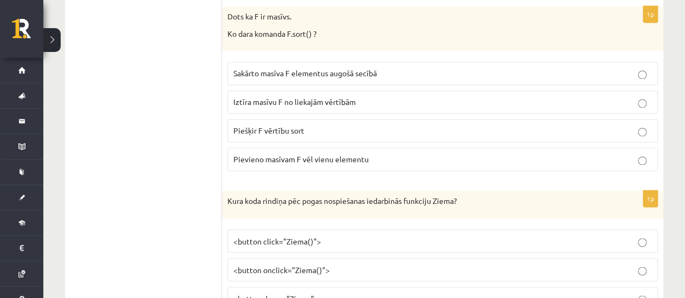
scroll to position [4928, 0]
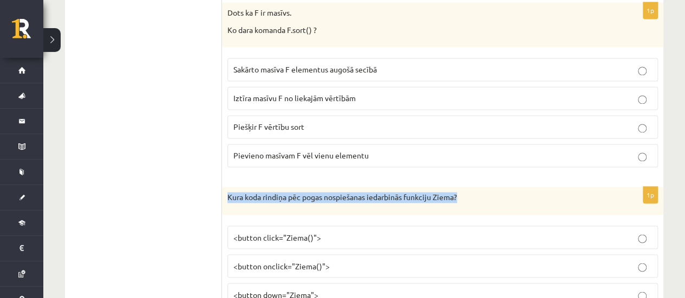
drag, startPoint x: 227, startPoint y: 159, endPoint x: 477, endPoint y: 166, distance: 249.2
click at [477, 187] on div "Kura koda rindiņa pēc pogas nospiešanas iedarbinās funkciju Ziema?" at bounding box center [442, 201] width 441 height 28
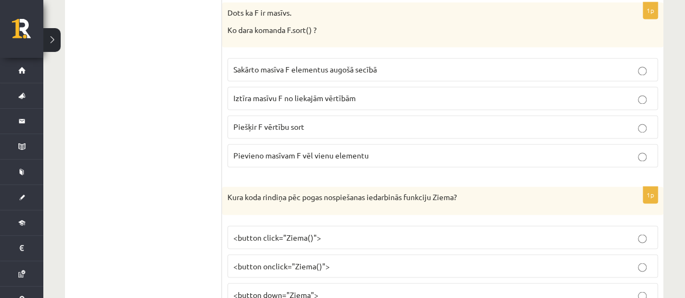
click at [299, 187] on div "1p Kura koda rindiņa pēc pogas nospiešanas iedarbinās funkciju Ziema? <button c…" at bounding box center [442, 265] width 441 height 157
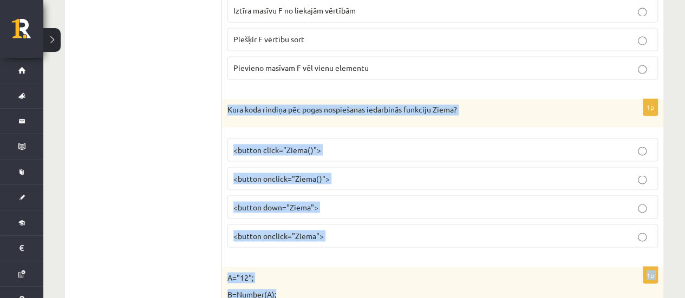
scroll to position [5037, 0]
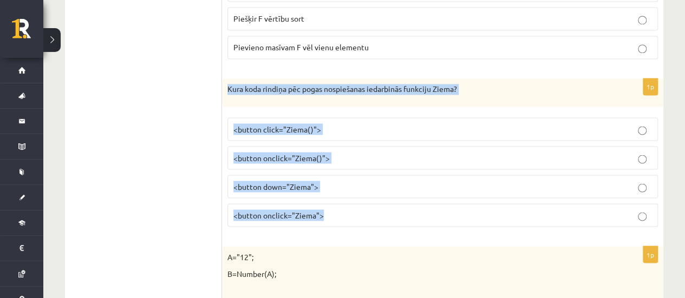
drag, startPoint x: 223, startPoint y: 157, endPoint x: 370, endPoint y: 182, distance: 149.0
click at [370, 182] on div "1p Kura koda rindiņa pēc pogas nospiešanas iedarbinās funkciju Ziema? <button c…" at bounding box center [442, 157] width 441 height 157
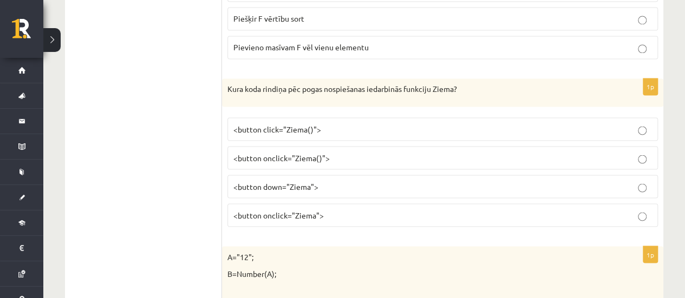
click at [413, 146] on label "<button onclick="Ziema()">" at bounding box center [442, 157] width 431 height 23
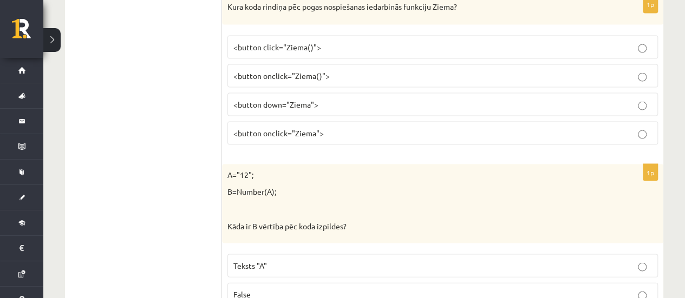
scroll to position [5145, 0]
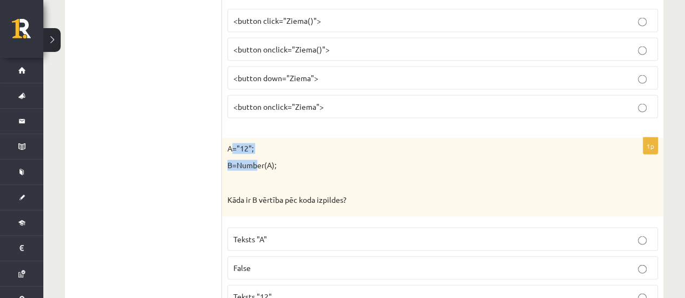
drag, startPoint x: 230, startPoint y: 108, endPoint x: 259, endPoint y: 125, distance: 33.5
click at [259, 138] on div "A="12"; B=Number(A); Kāda ir B vērtība pēc koda izpildes?" at bounding box center [442, 177] width 441 height 79
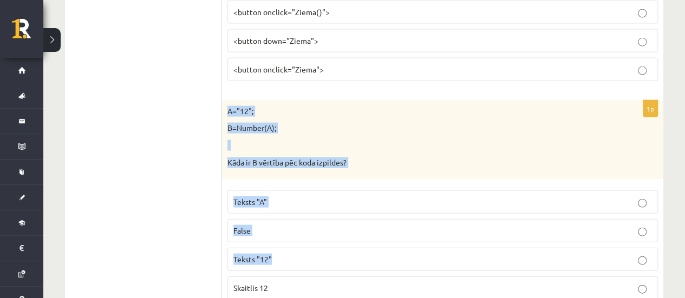
scroll to position [5199, 0]
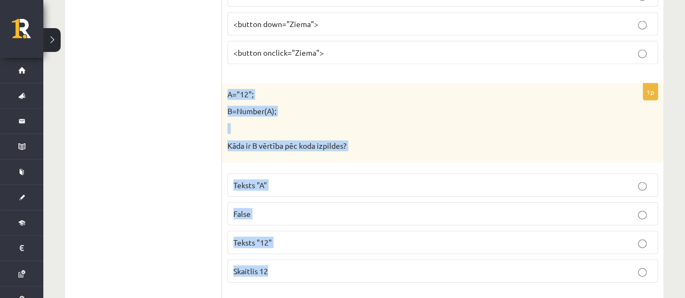
drag, startPoint x: 224, startPoint y: 106, endPoint x: 375, endPoint y: 221, distance: 189.8
click at [375, 221] on div "1p A="12"; B=Number(A); Kāda ir B vērtība pēc koda izpildes? Teksts "A" False T…" at bounding box center [442, 188] width 441 height 208
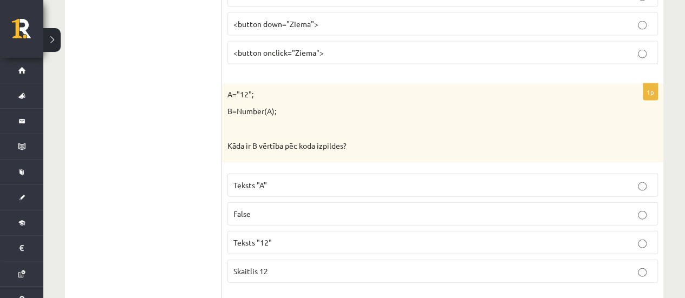
click at [342, 266] on p "Skaitlis 12" at bounding box center [442, 271] width 419 height 11
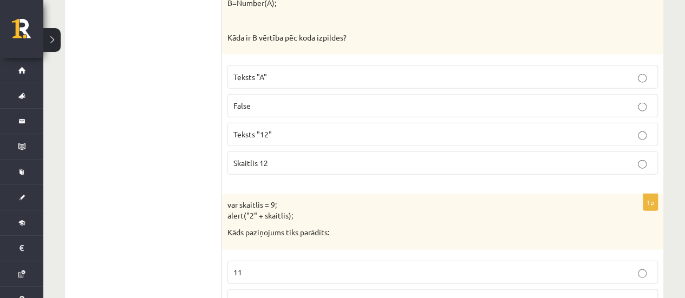
scroll to position [5361, 0]
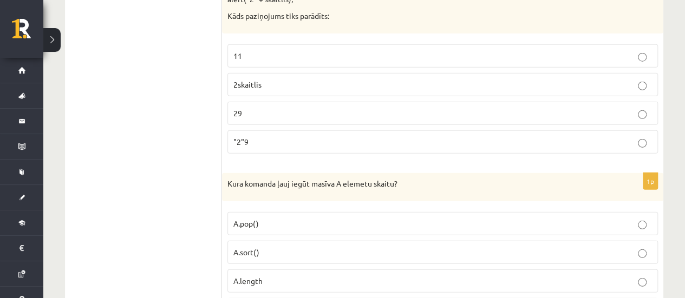
drag, startPoint x: 219, startPoint y: 105, endPoint x: 305, endPoint y: 63, distance: 95.7
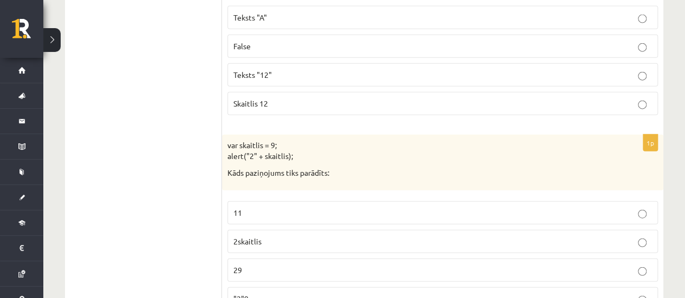
scroll to position [5416, 0]
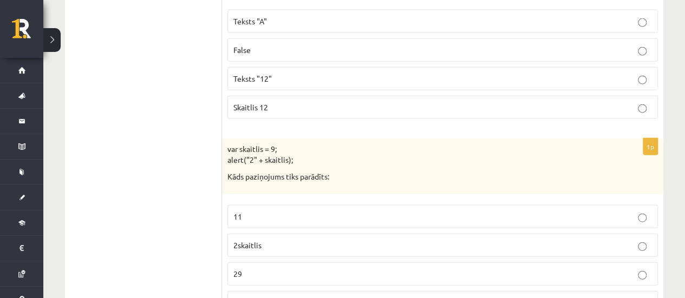
scroll to position [5361, 0]
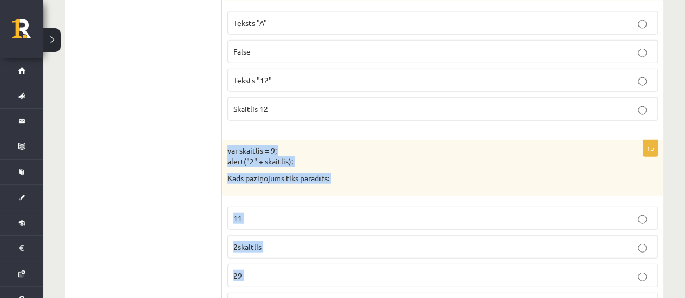
drag, startPoint x: 224, startPoint y: 110, endPoint x: 322, endPoint y: 265, distance: 184.0
click at [322, 265] on div "1p var skaitlis = 9; alert("2" + skaitlis); Kāds paziņojums tiks parādīts: 11 2…" at bounding box center [442, 232] width 441 height 185
click at [310, 270] on p "29" at bounding box center [442, 275] width 419 height 11
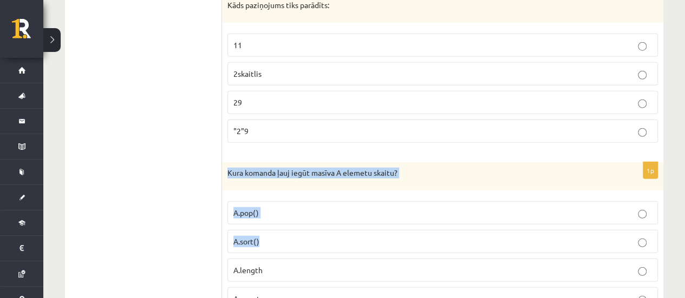
scroll to position [5545, 0]
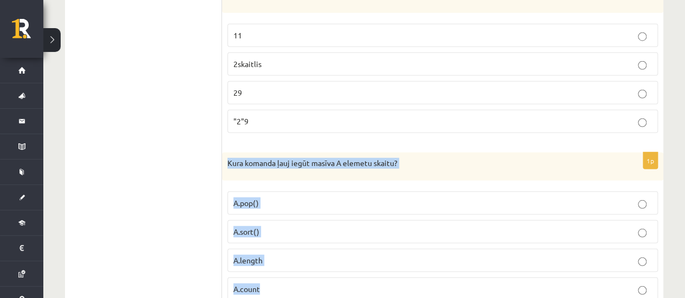
drag, startPoint x: 227, startPoint y: 144, endPoint x: 348, endPoint y: 242, distance: 155.5
click at [348, 242] on div "1p Kura komanda ļauj iegūt masīva A elemetu skaitu? A.pop() A.sort() A.length A…" at bounding box center [442, 231] width 441 height 157
click at [337, 255] on p "A.length" at bounding box center [442, 260] width 419 height 11
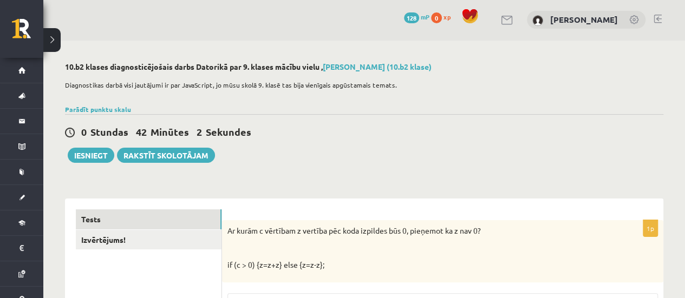
scroll to position [0, 0]
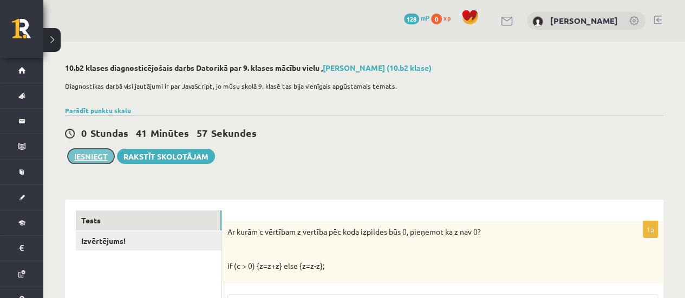
click at [103, 160] on button "Iesniegt" at bounding box center [91, 156] width 47 height 15
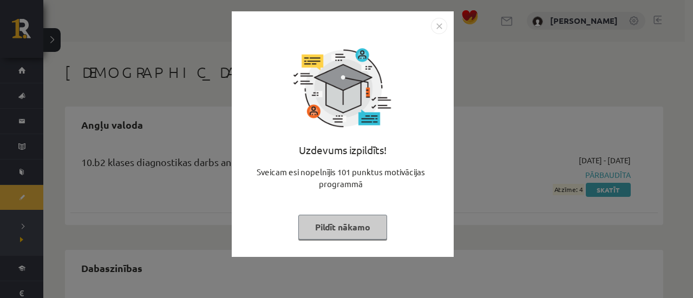
click at [438, 29] on img "Close" at bounding box center [439, 26] width 16 height 16
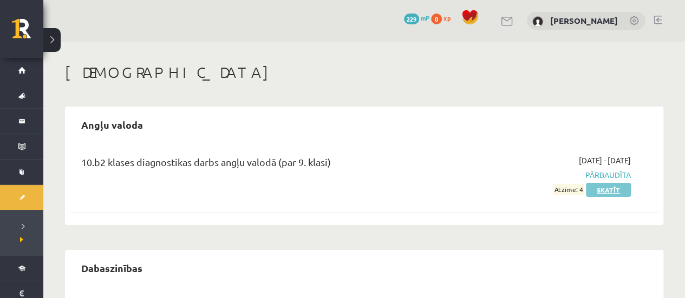
click at [591, 193] on link "Skatīt" at bounding box center [608, 190] width 45 height 14
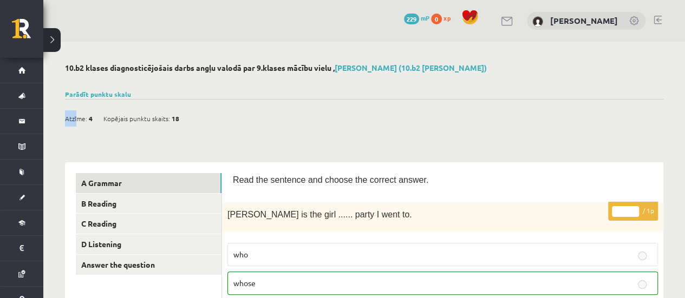
drag, startPoint x: 94, startPoint y: 121, endPoint x: 75, endPoint y: 116, distance: 18.9
click at [75, 116] on div "Atzīme: 4 Kopējais punktu skaits: 18" at bounding box center [127, 118] width 125 height 16
click at [97, 114] on div "Atzīme: 4 Kopējais punktu skaits: 18" at bounding box center [127, 118] width 125 height 16
click at [113, 96] on link "Parādīt punktu skalu" at bounding box center [98, 94] width 66 height 9
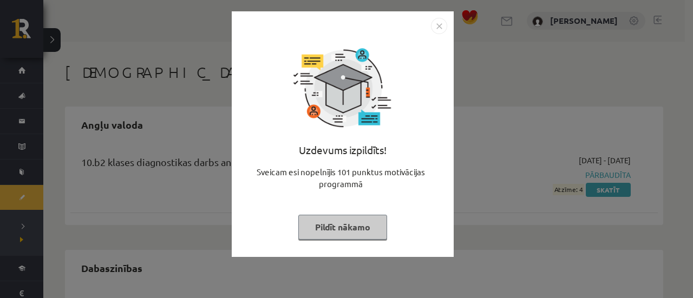
click at [501, 82] on div "Uzdevums izpildīts! Sveicam esi nopelnījis 101 punktus motivācijas programmā Pi…" at bounding box center [346, 149] width 693 height 298
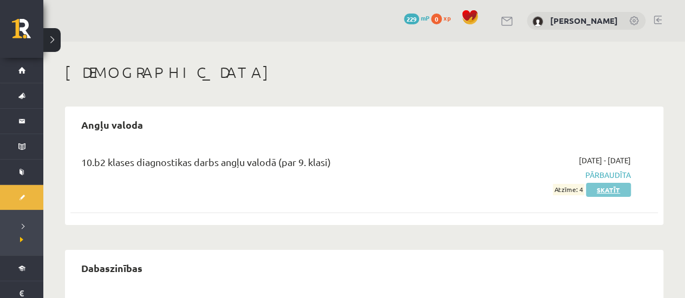
click at [602, 187] on link "Skatīt" at bounding box center [608, 190] width 45 height 14
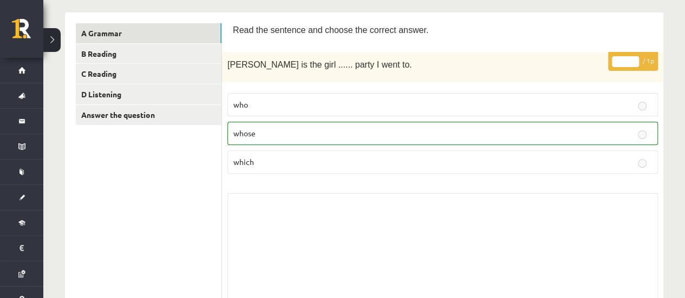
scroll to position [50, 0]
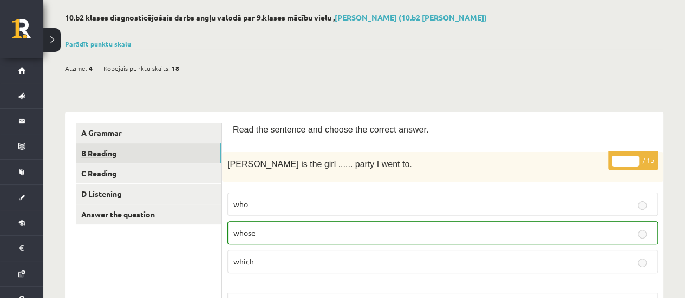
click at [158, 154] on link "B Reading" at bounding box center [149, 154] width 146 height 20
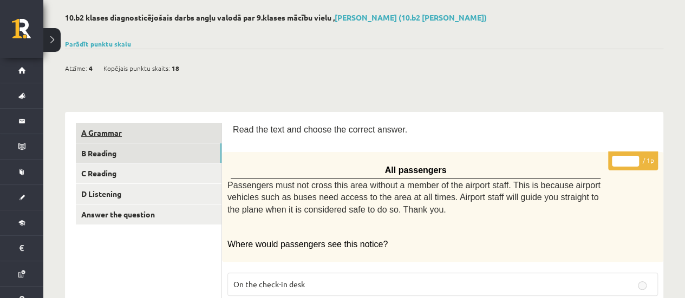
click at [166, 134] on link "A Grammar" at bounding box center [149, 133] width 146 height 20
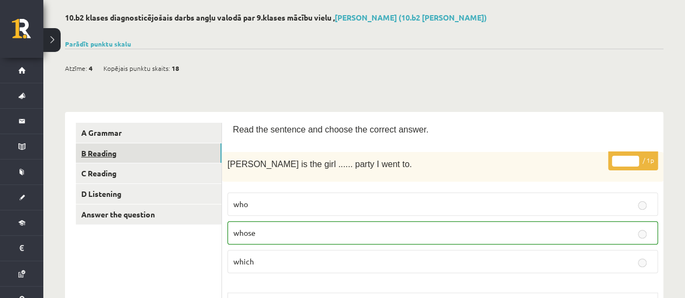
click at [164, 149] on link "B Reading" at bounding box center [149, 154] width 146 height 20
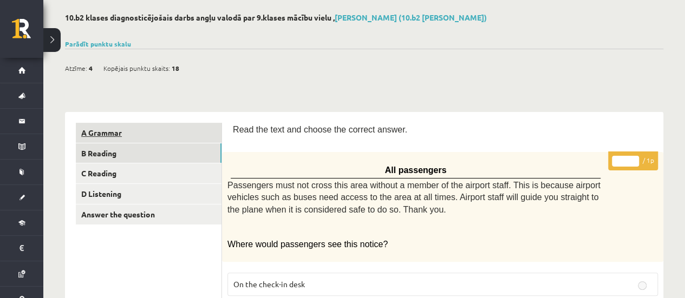
click at [172, 125] on link "A Grammar" at bounding box center [149, 133] width 146 height 20
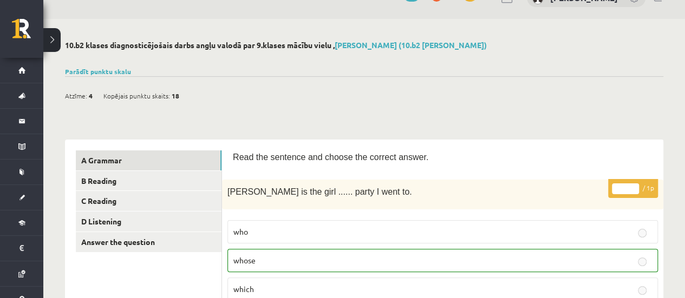
scroll to position [0, 0]
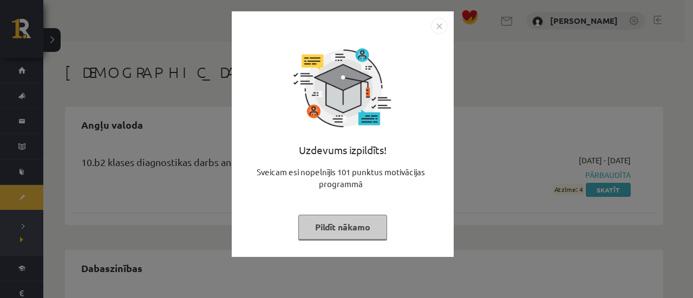
click at [433, 31] on img "Close" at bounding box center [439, 26] width 16 height 16
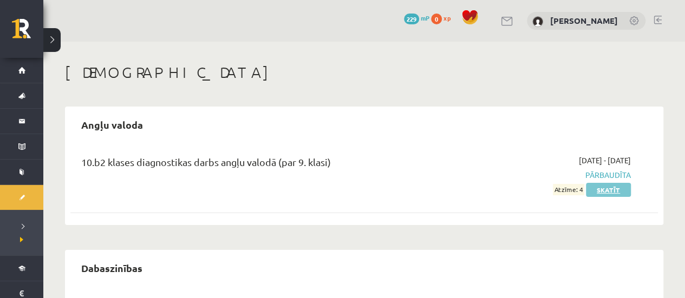
click at [591, 191] on link "Skatīt" at bounding box center [608, 190] width 45 height 14
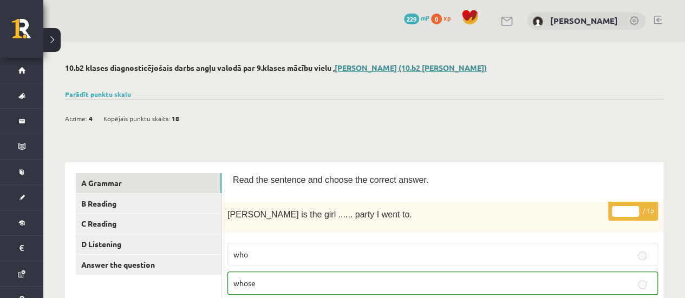
click at [389, 71] on link "[PERSON_NAME] (10.b2 [PERSON_NAME])" at bounding box center [411, 68] width 152 height 10
click at [108, 95] on link "Parādīt punktu skalu" at bounding box center [98, 94] width 66 height 9
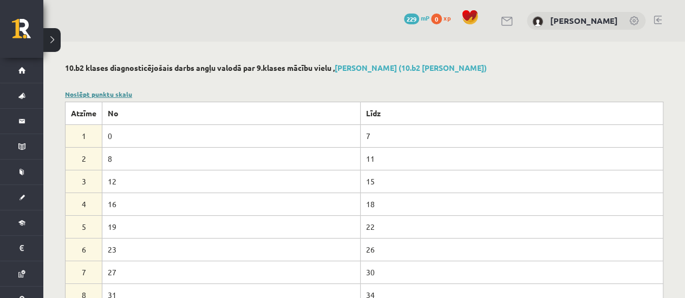
click at [119, 93] on link "Noslēpt punktu skalu" at bounding box center [98, 94] width 67 height 9
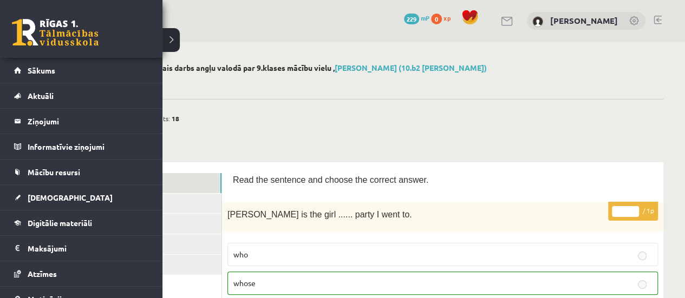
drag, startPoint x: 317, startPoint y: 97, endPoint x: 312, endPoint y: 98, distance: 5.4
click at [315, 98] on div "Parādīt punktu skalu Atzīme No Līdz 1 0 7 2 8 11 3 12 15 4 16 18 5 19 22 6 23 2…" at bounding box center [364, 94] width 598 height 10
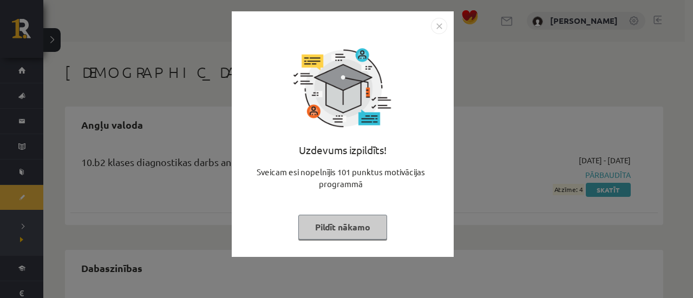
click at [367, 233] on button "Pildīt nākamo" at bounding box center [342, 227] width 89 height 25
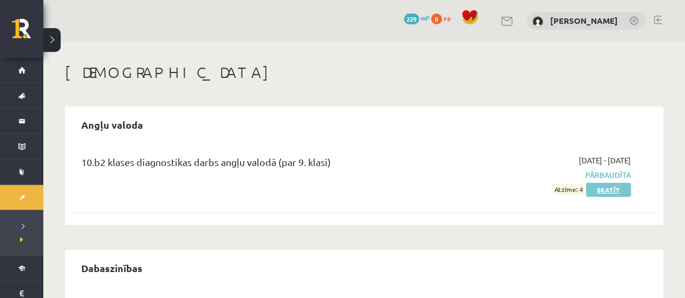
click at [607, 193] on link "Skatīt" at bounding box center [608, 190] width 45 height 14
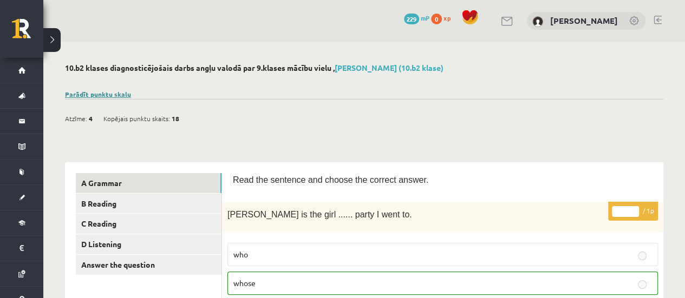
click at [107, 96] on link "Parādīt punktu skalu" at bounding box center [98, 94] width 66 height 9
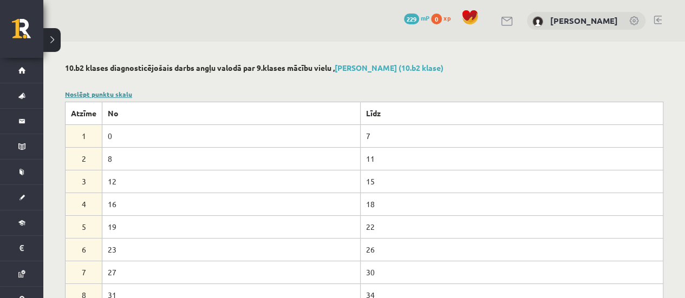
click at [107, 96] on link "Noslēpt punktu skalu" at bounding box center [98, 94] width 67 height 9
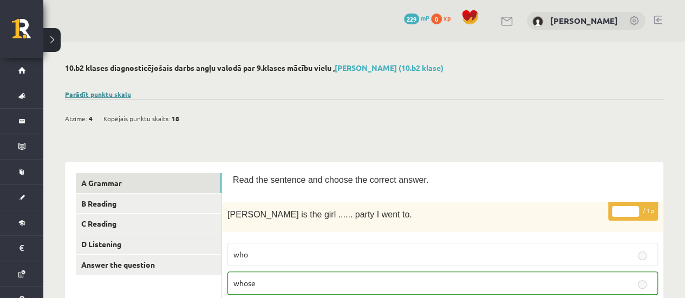
click at [107, 96] on link "Parādīt punktu skalu" at bounding box center [98, 94] width 66 height 9
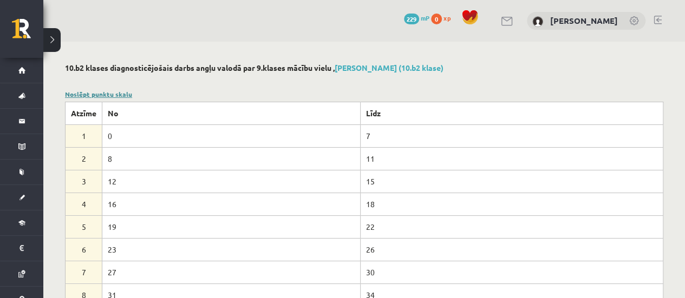
click at [107, 96] on link "Noslēpt punktu skalu" at bounding box center [98, 94] width 67 height 9
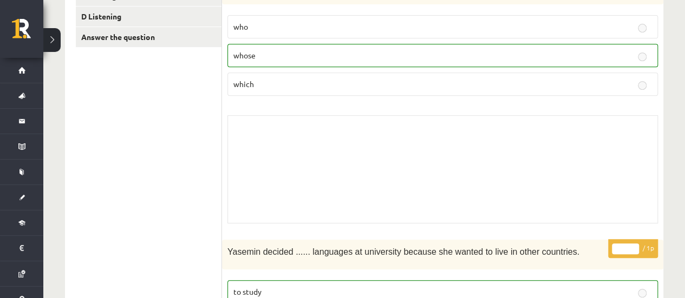
scroll to position [108, 0]
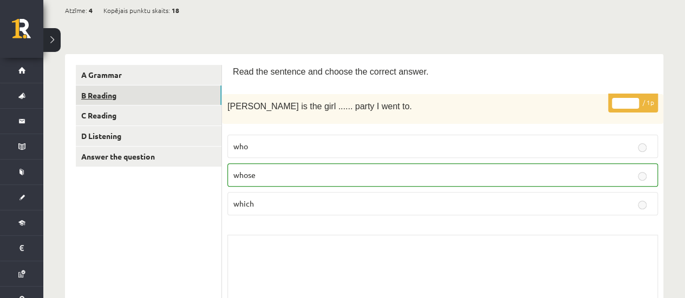
click at [157, 99] on link "B Reading" at bounding box center [149, 96] width 146 height 20
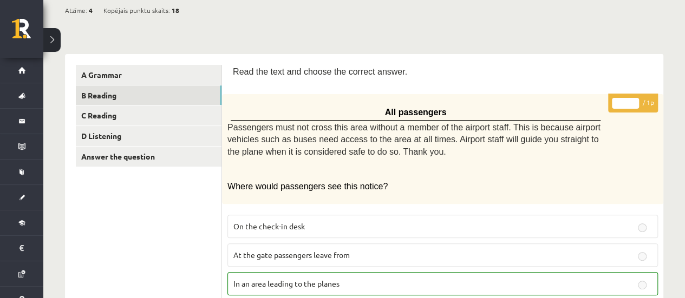
click at [512, 237] on fieldset "On the check-in desk At the gate passengers leave from In an area leading to th…" at bounding box center [442, 254] width 431 height 89
drag, startPoint x: 512, startPoint y: 237, endPoint x: 525, endPoint y: 257, distance: 23.9
click at [519, 255] on fieldset "On the check-in desk At the gate passengers leave from In an area leading to th…" at bounding box center [442, 254] width 431 height 89
click at [540, 263] on label "At the gate passengers leave from" at bounding box center [442, 255] width 431 height 23
click at [546, 261] on label "At the gate passengers leave from" at bounding box center [442, 255] width 431 height 23
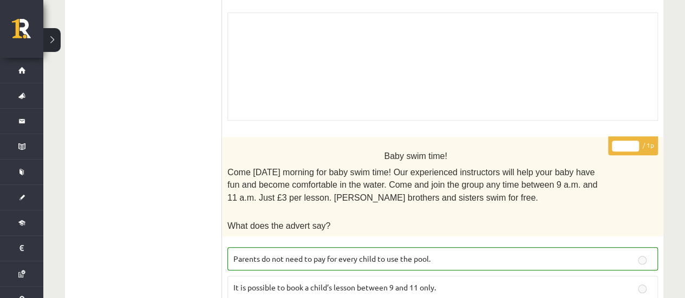
scroll to position [223, 0]
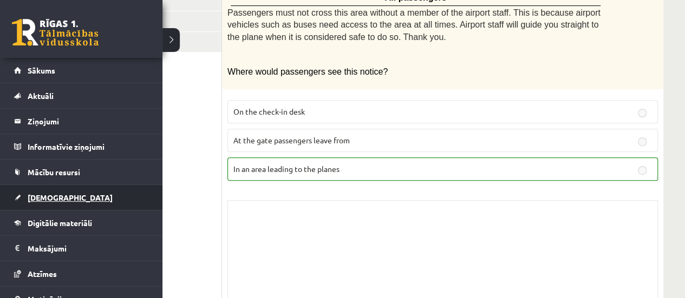
click at [55, 199] on span "[DEMOGRAPHIC_DATA]" at bounding box center [70, 198] width 85 height 10
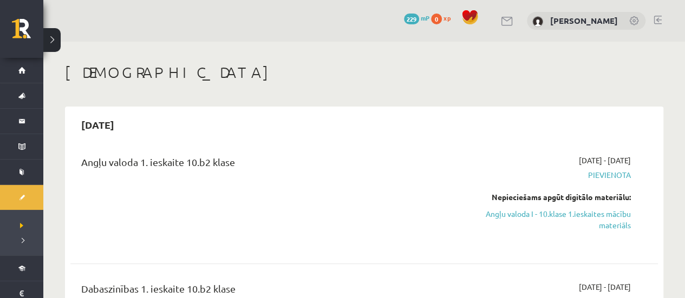
drag, startPoint x: 598, startPoint y: 187, endPoint x: 678, endPoint y: 198, distance: 81.0
